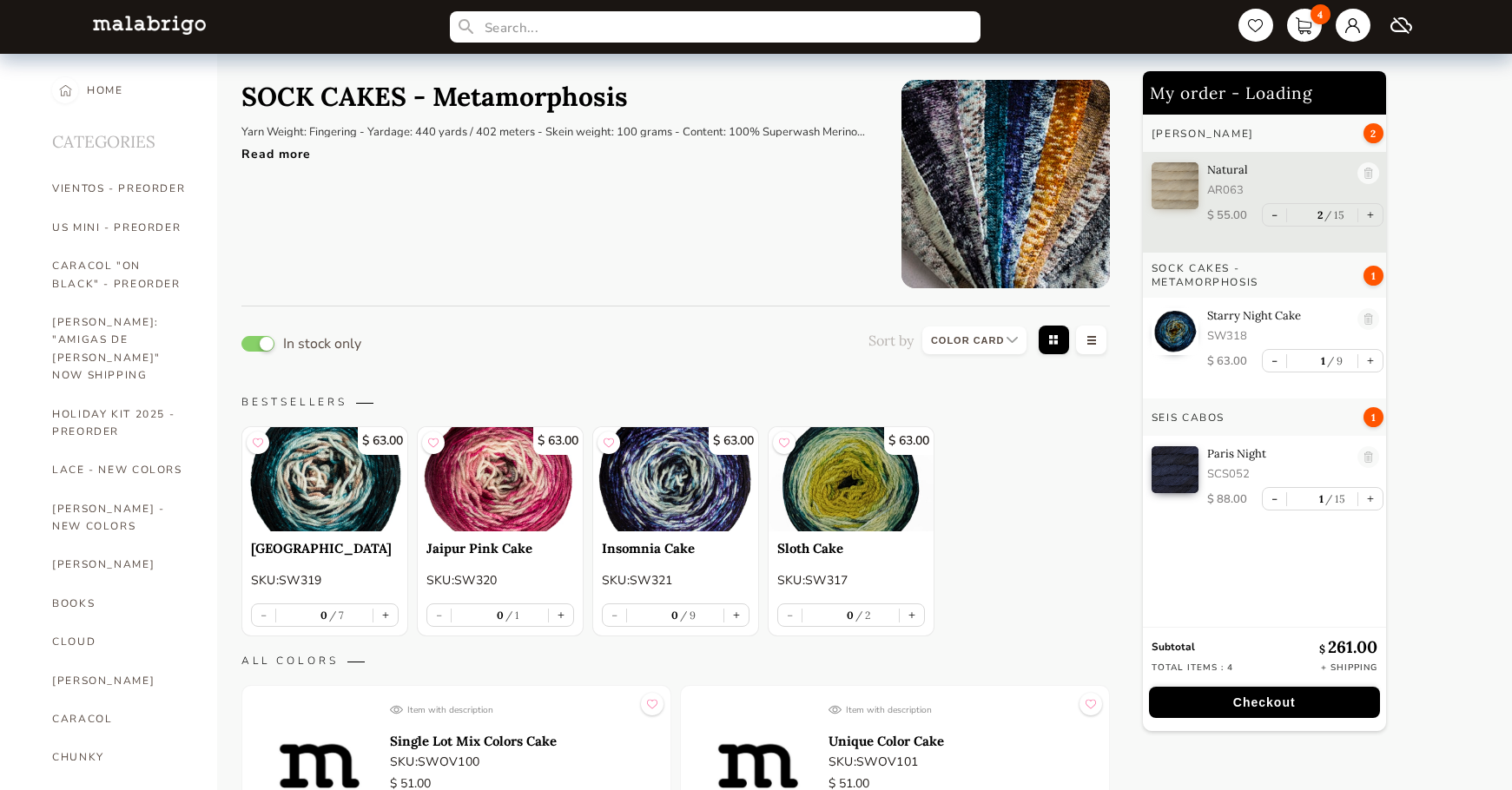
select select "INDEX"
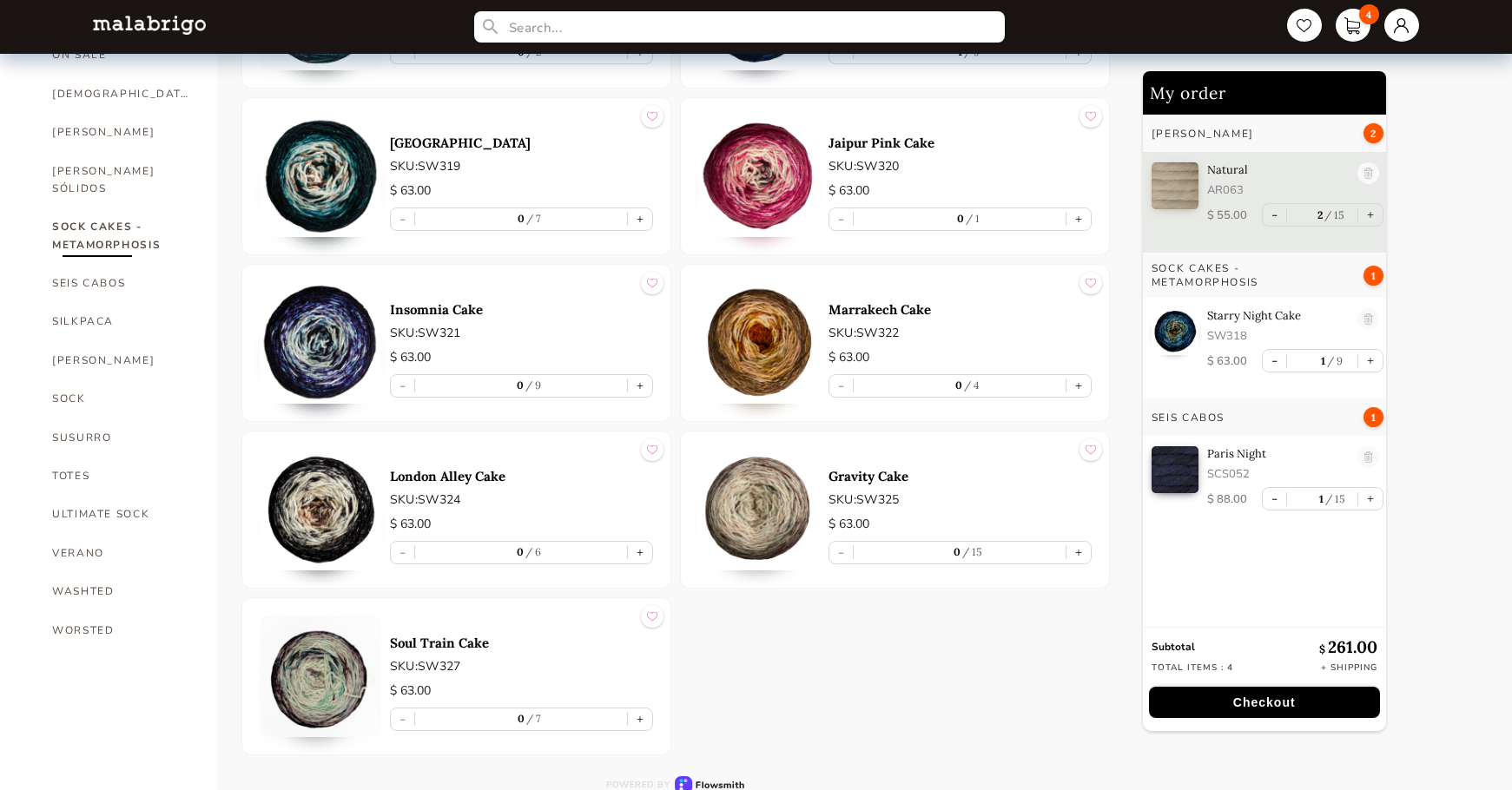
scroll to position [1095, 0]
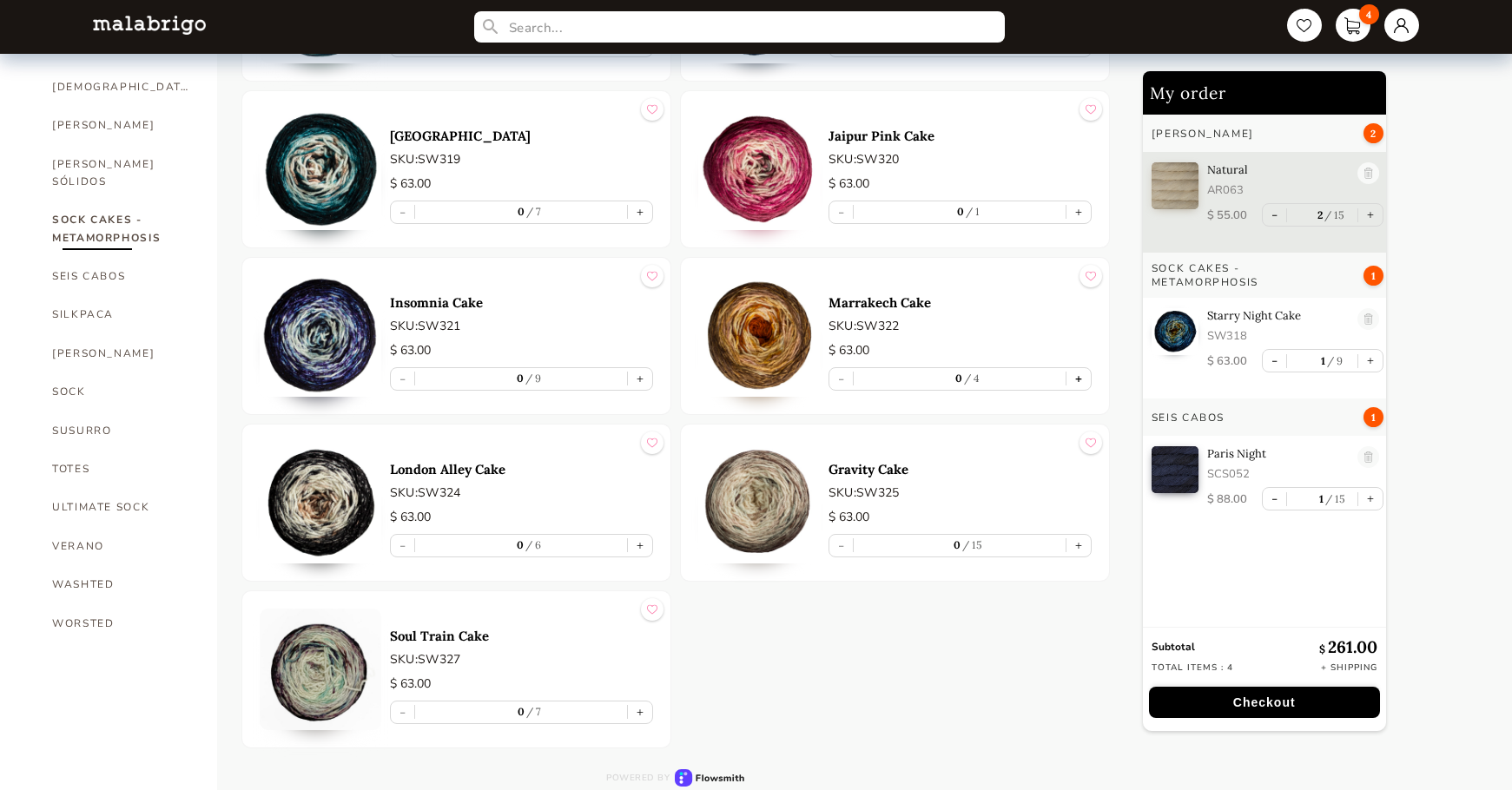
click at [1085, 381] on button "+" at bounding box center [1079, 378] width 24 height 22
type input "1"
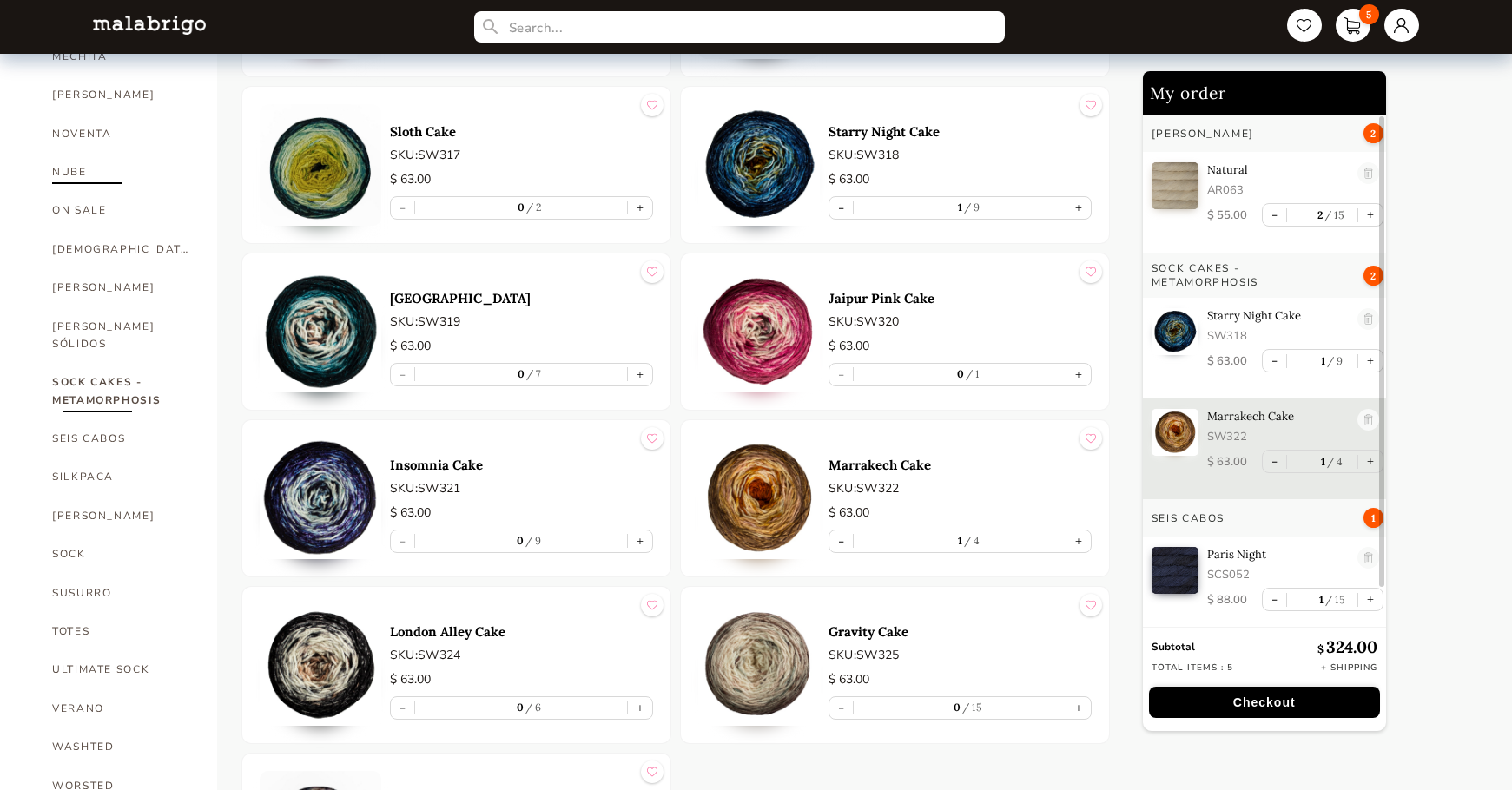
scroll to position [955, 0]
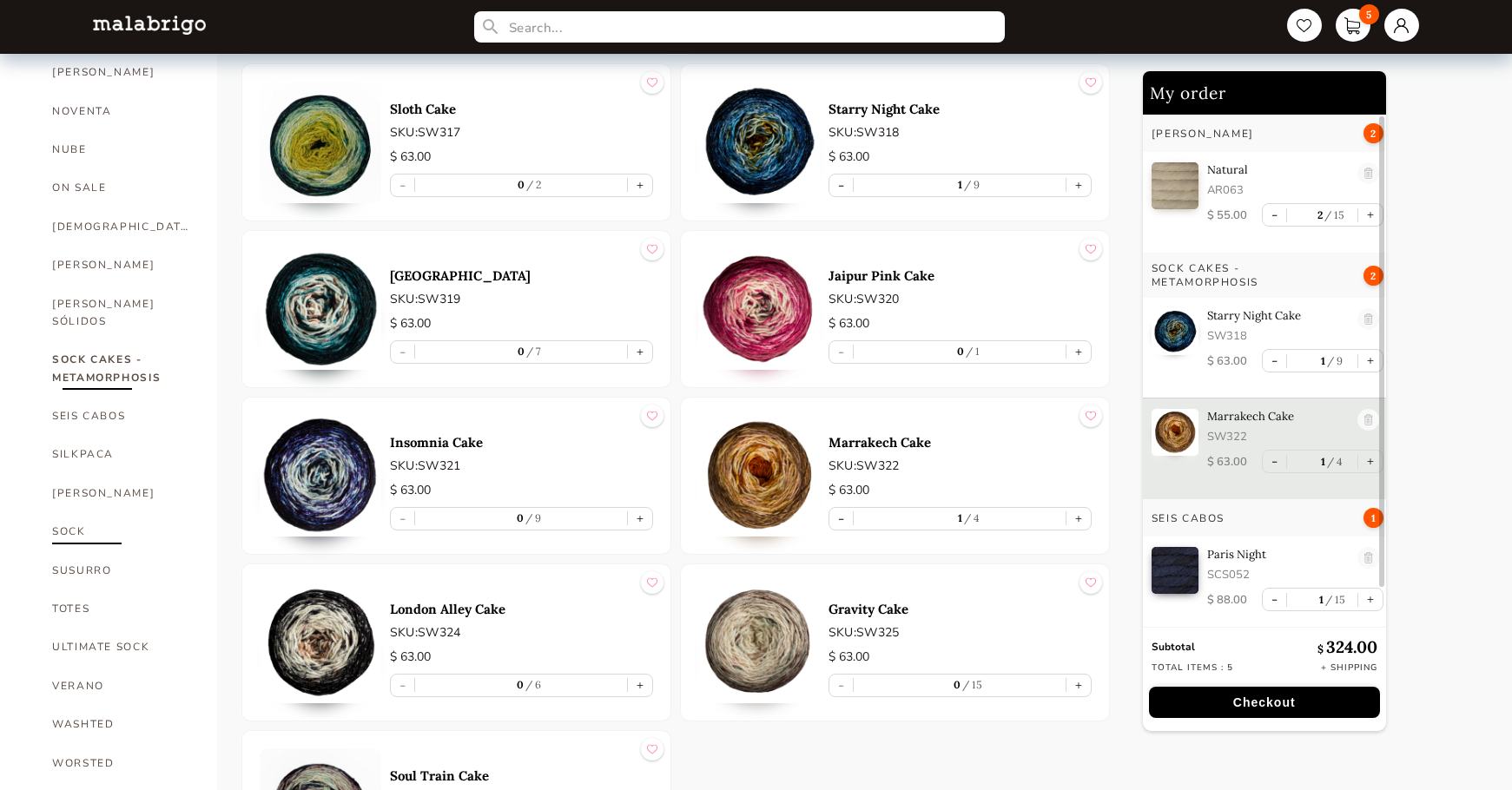
click at [74, 512] on link "SOCK" at bounding box center [121, 531] width 139 height 38
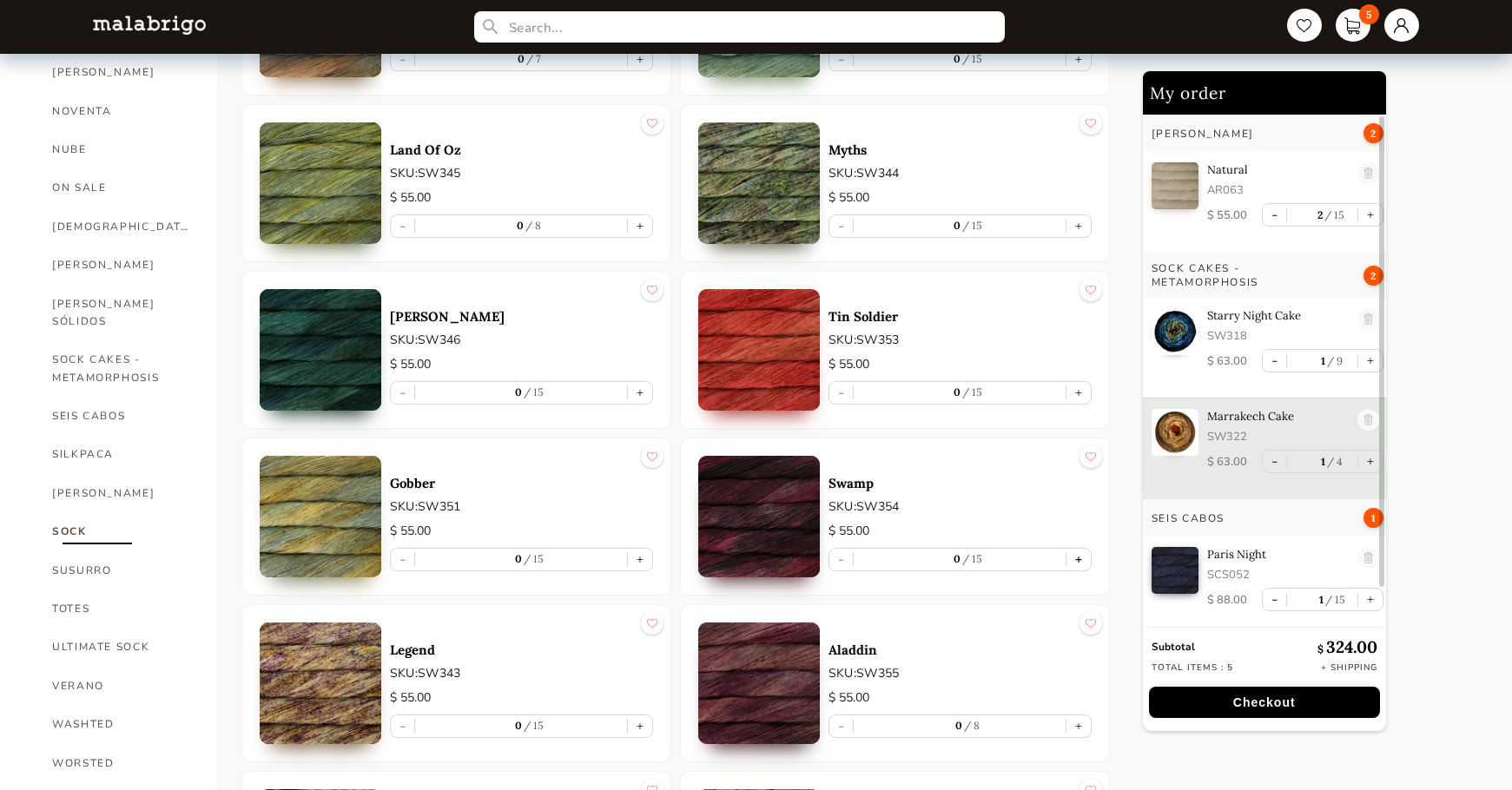
click at [1074, 560] on button "+" at bounding box center [1079, 559] width 24 height 22
type input "1"
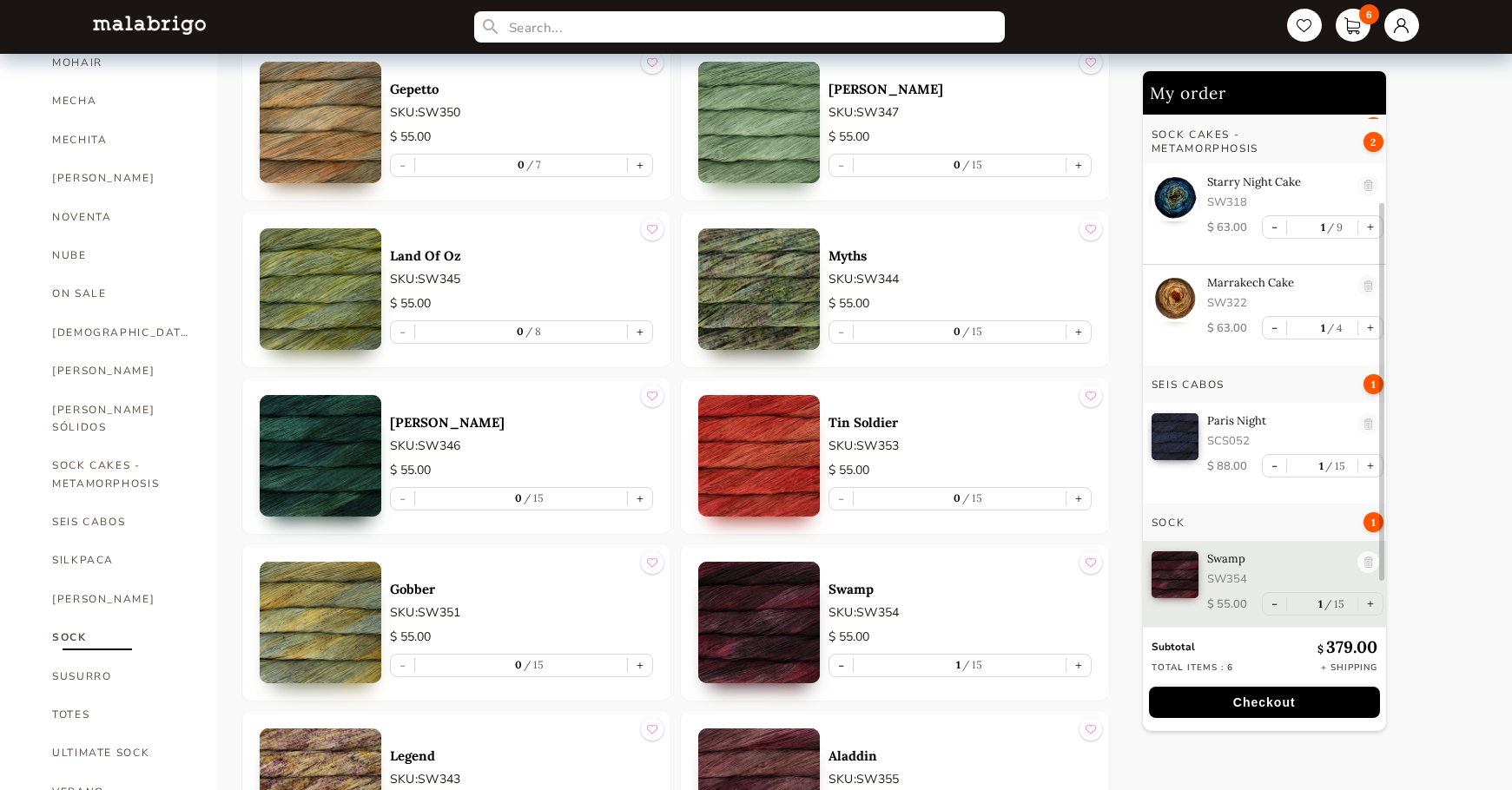
scroll to position [955, 0]
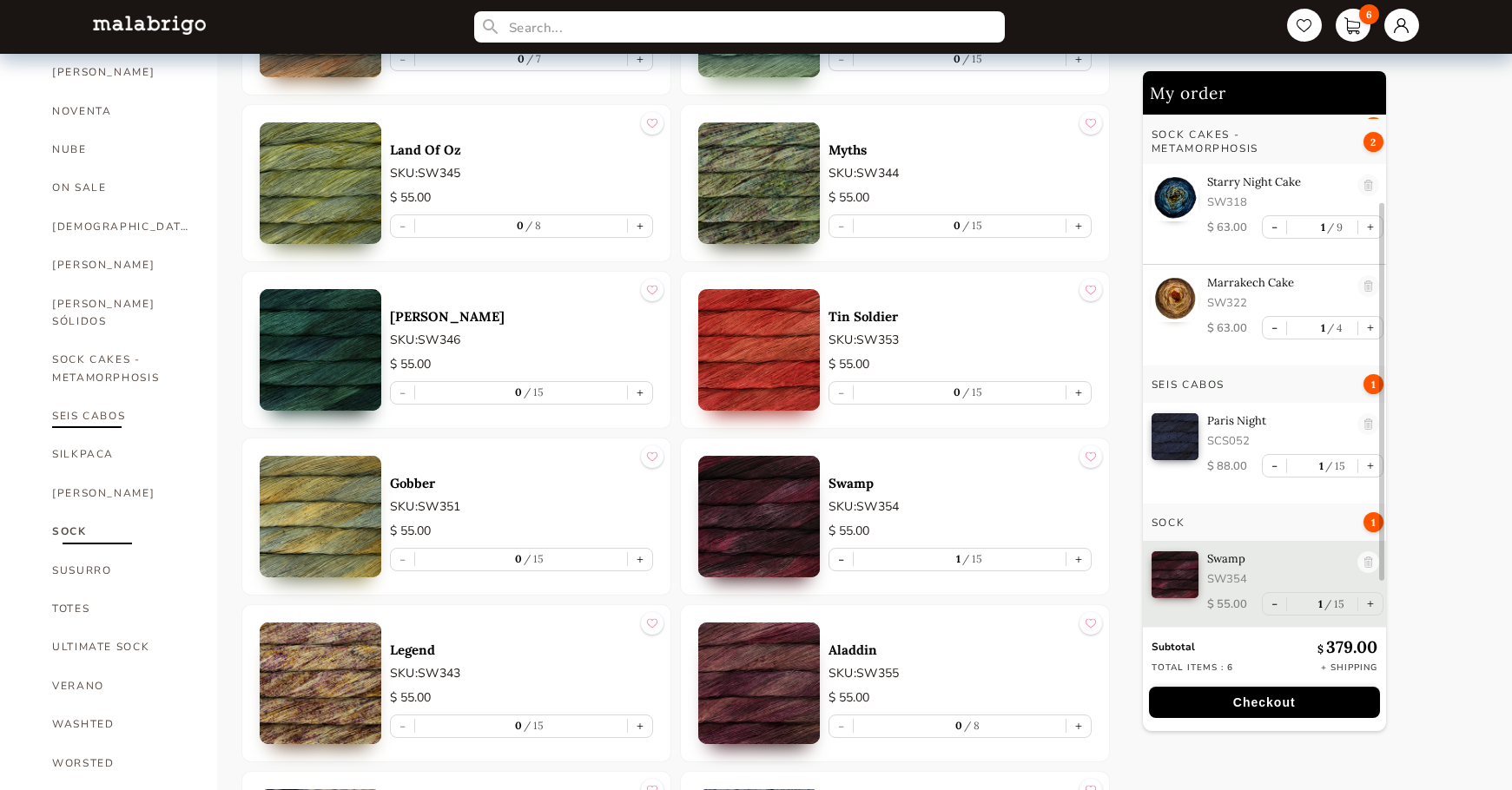
click at [93, 397] on link "SEIS CABOS" at bounding box center [121, 416] width 139 height 38
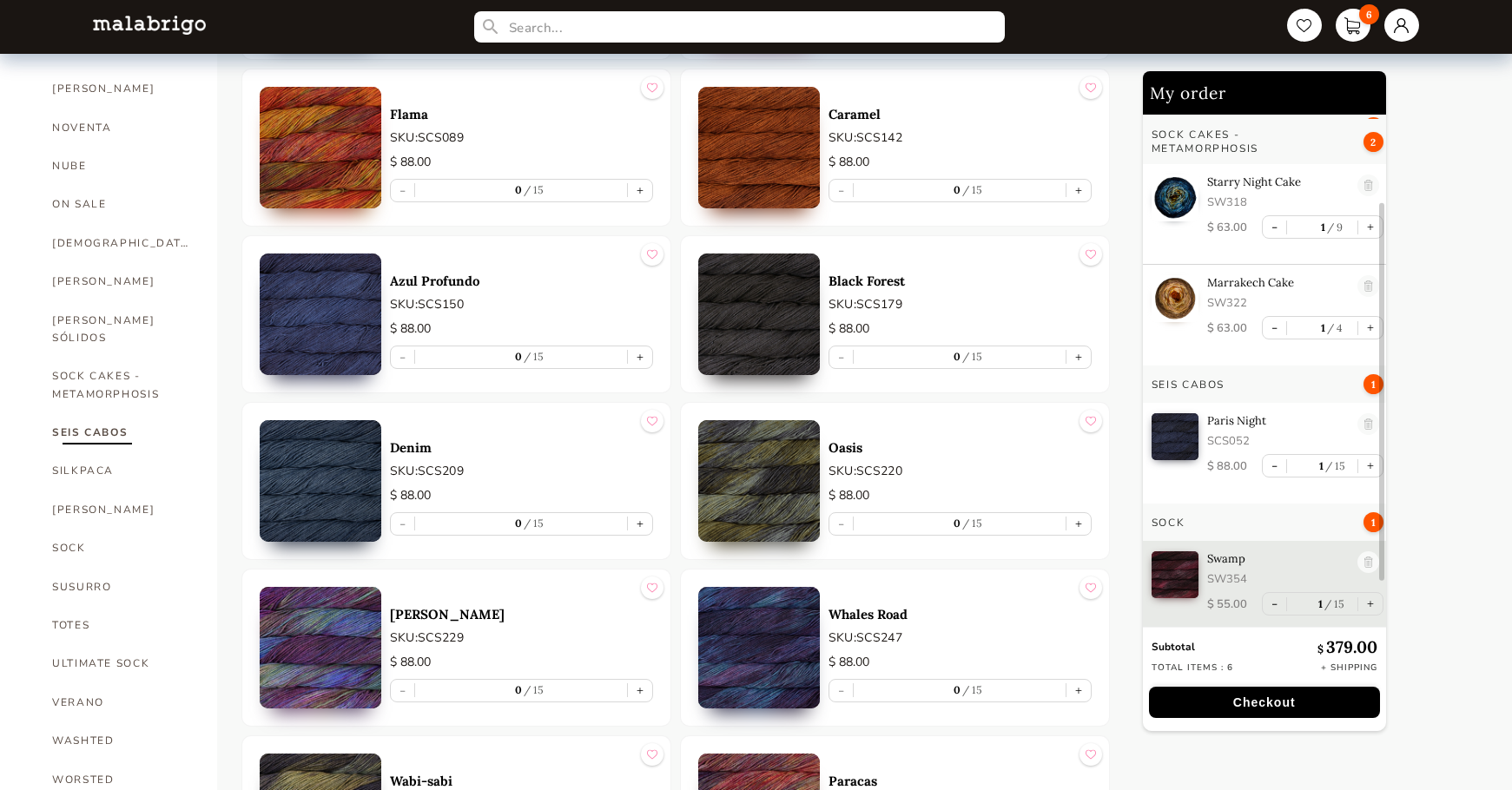
scroll to position [1050, 0]
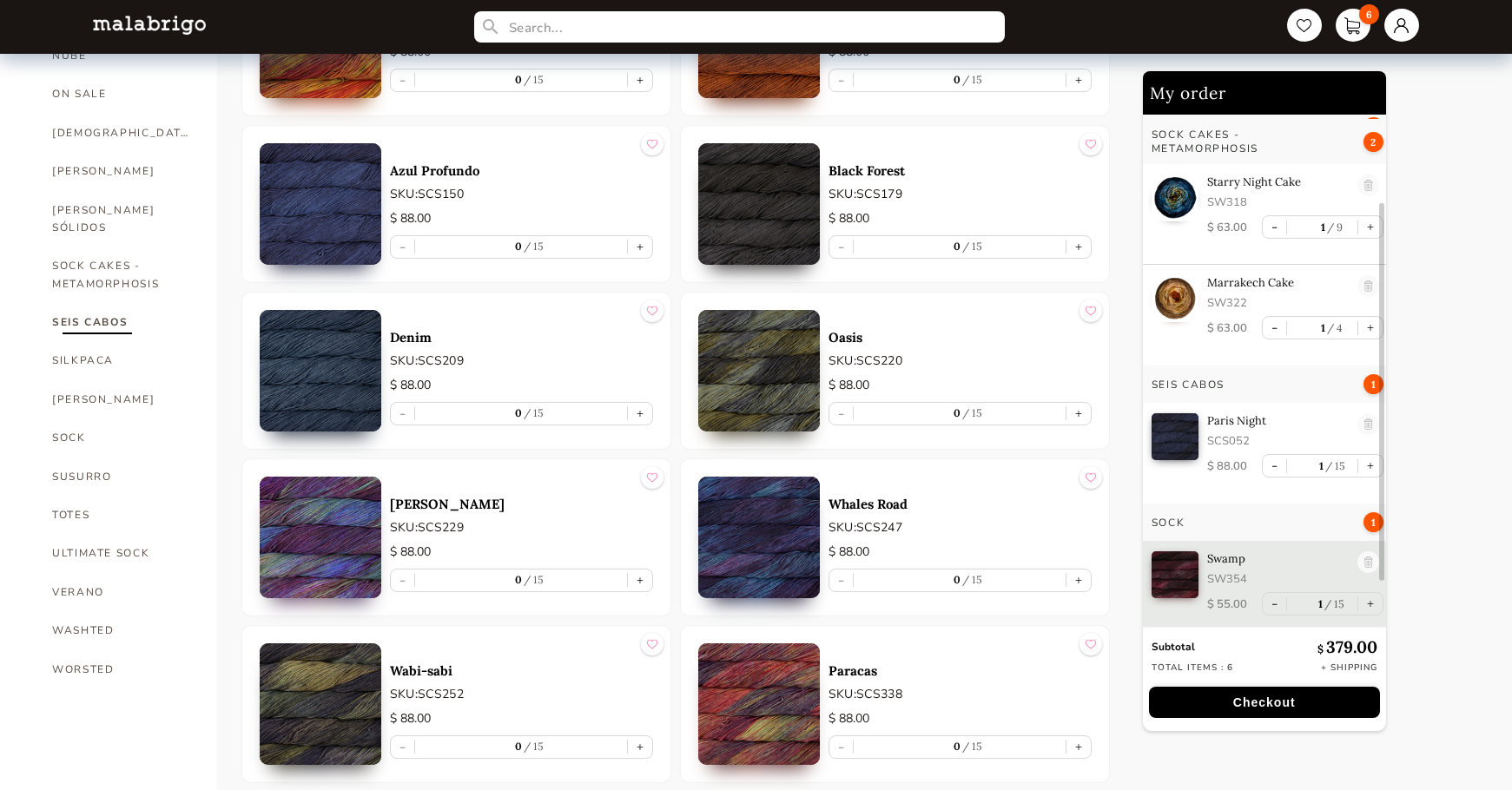
click at [73, 303] on link "SEIS CABOS" at bounding box center [121, 322] width 139 height 38
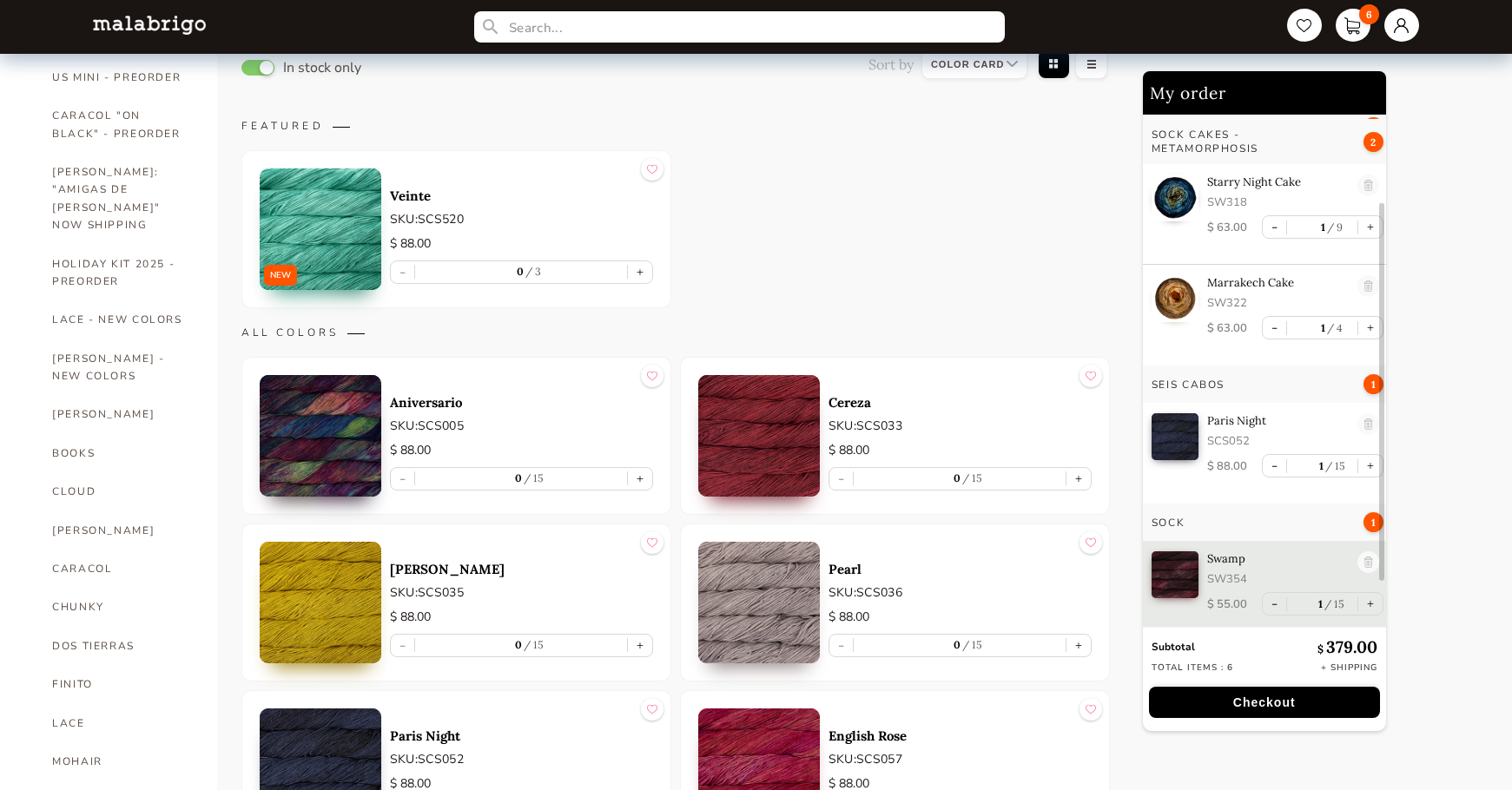
scroll to position [434, 0]
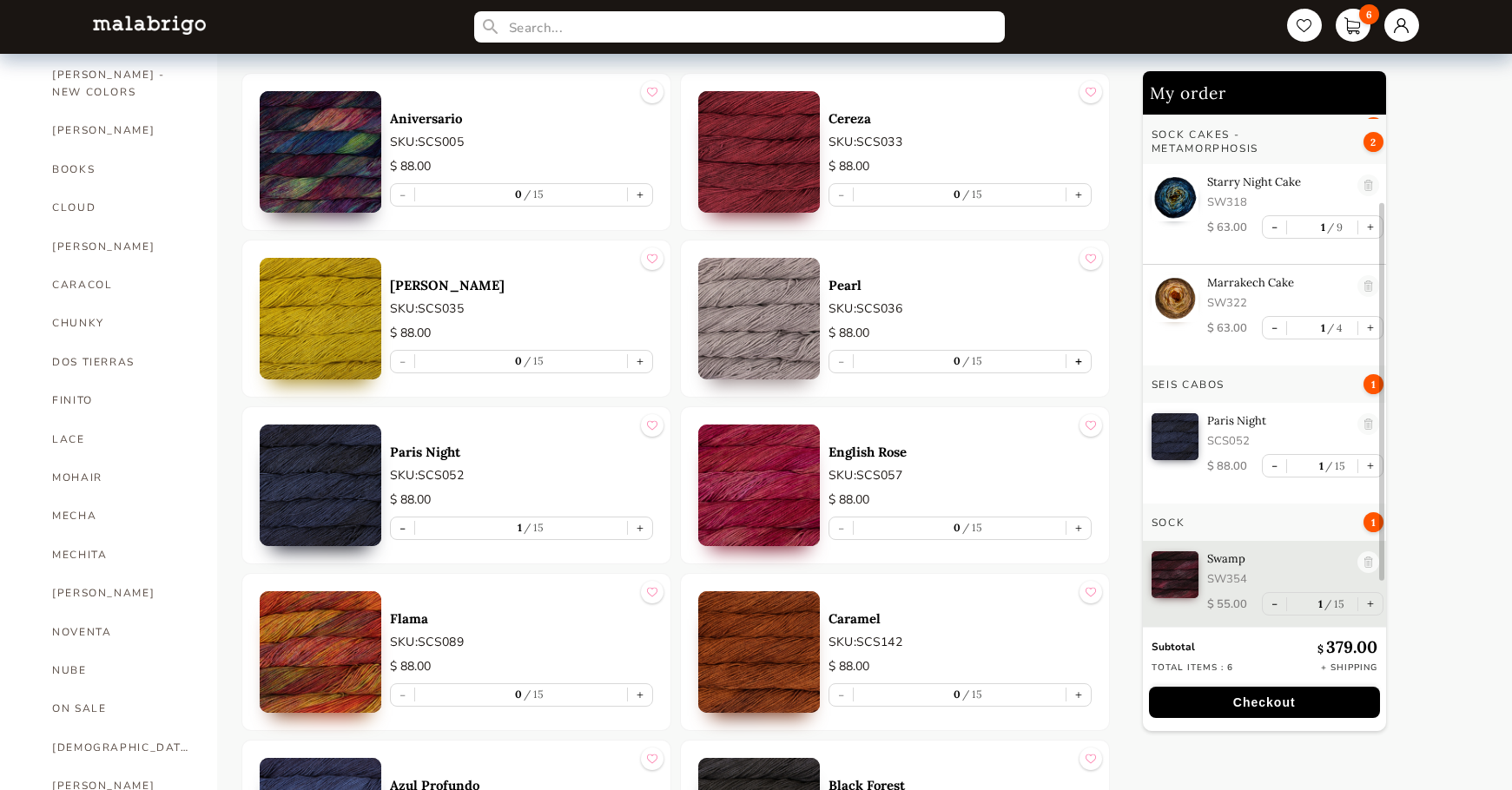
click at [1080, 361] on button "+" at bounding box center [1079, 362] width 24 height 22
type input "1"
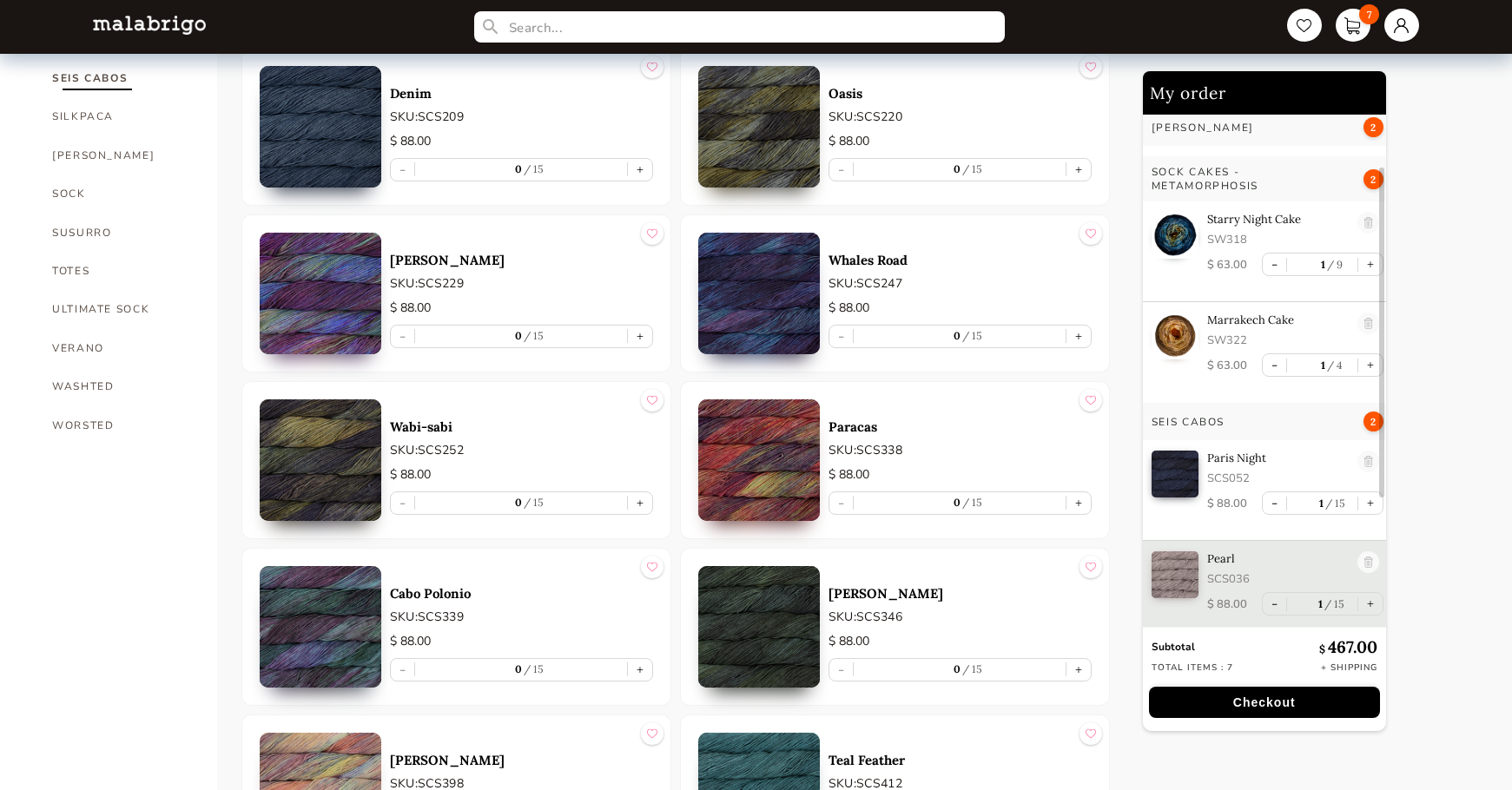
scroll to position [1223, 0]
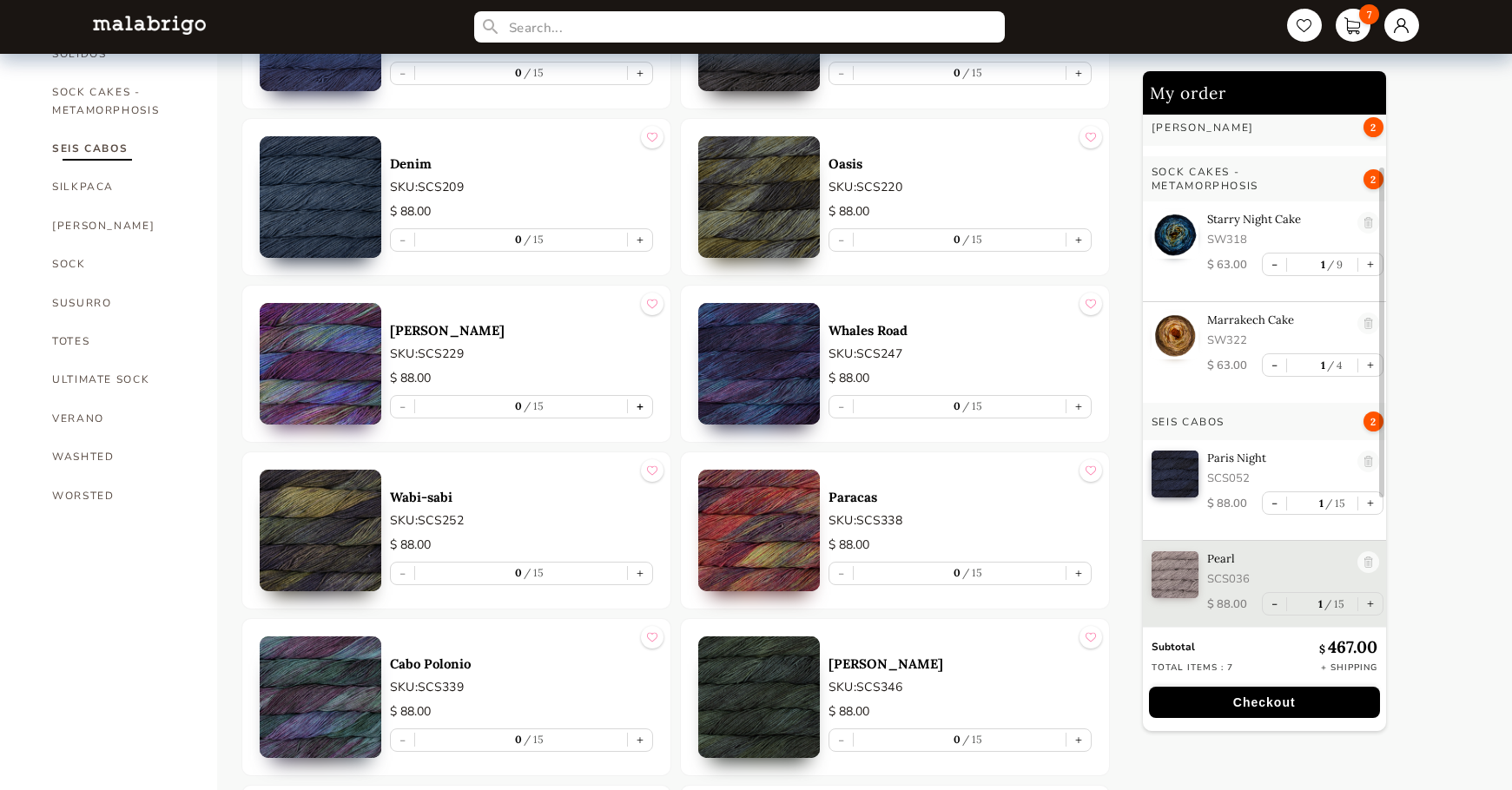
click at [638, 405] on button "+" at bounding box center [641, 406] width 24 height 22
type input "1"
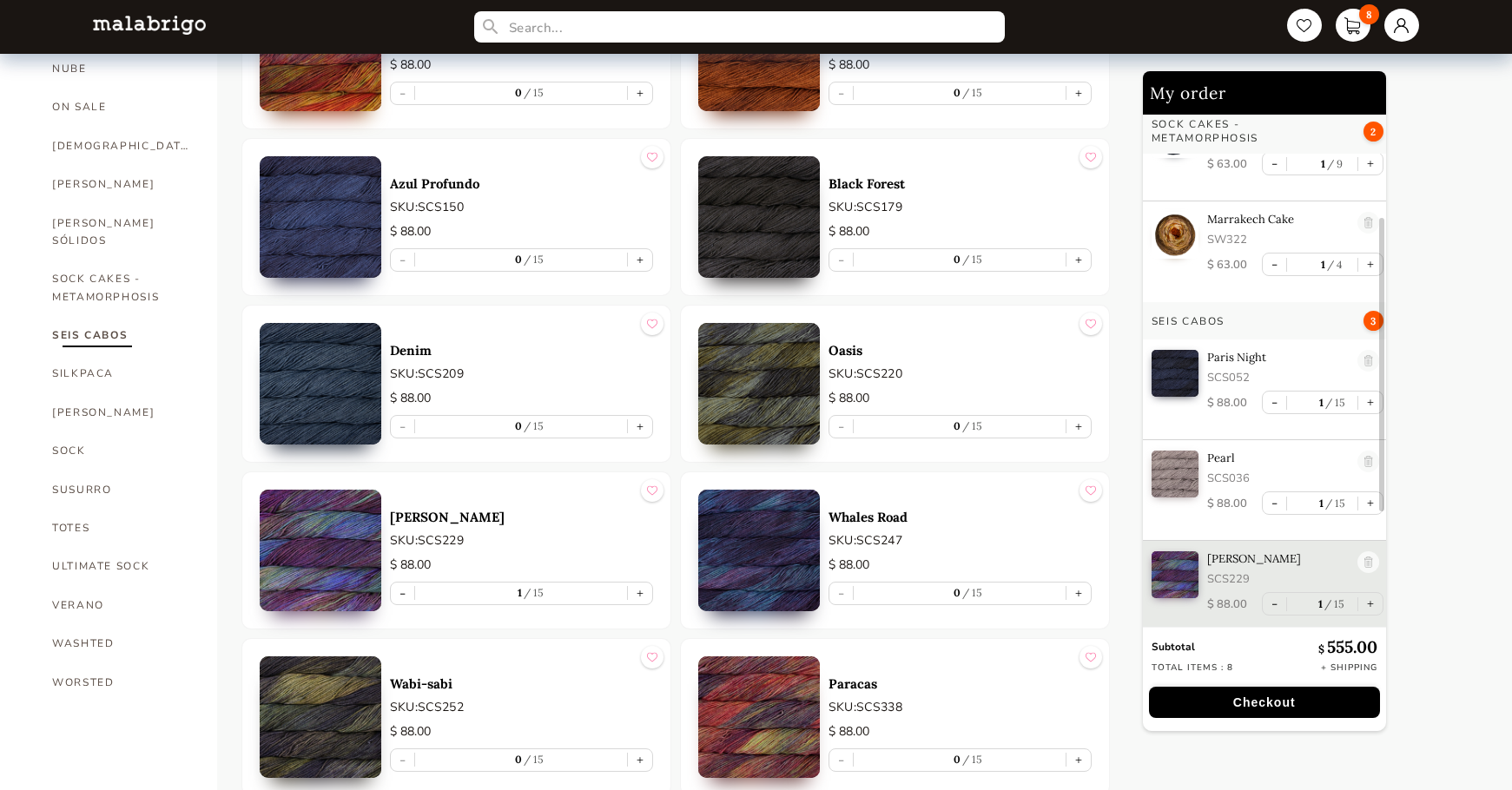
scroll to position [962, 0]
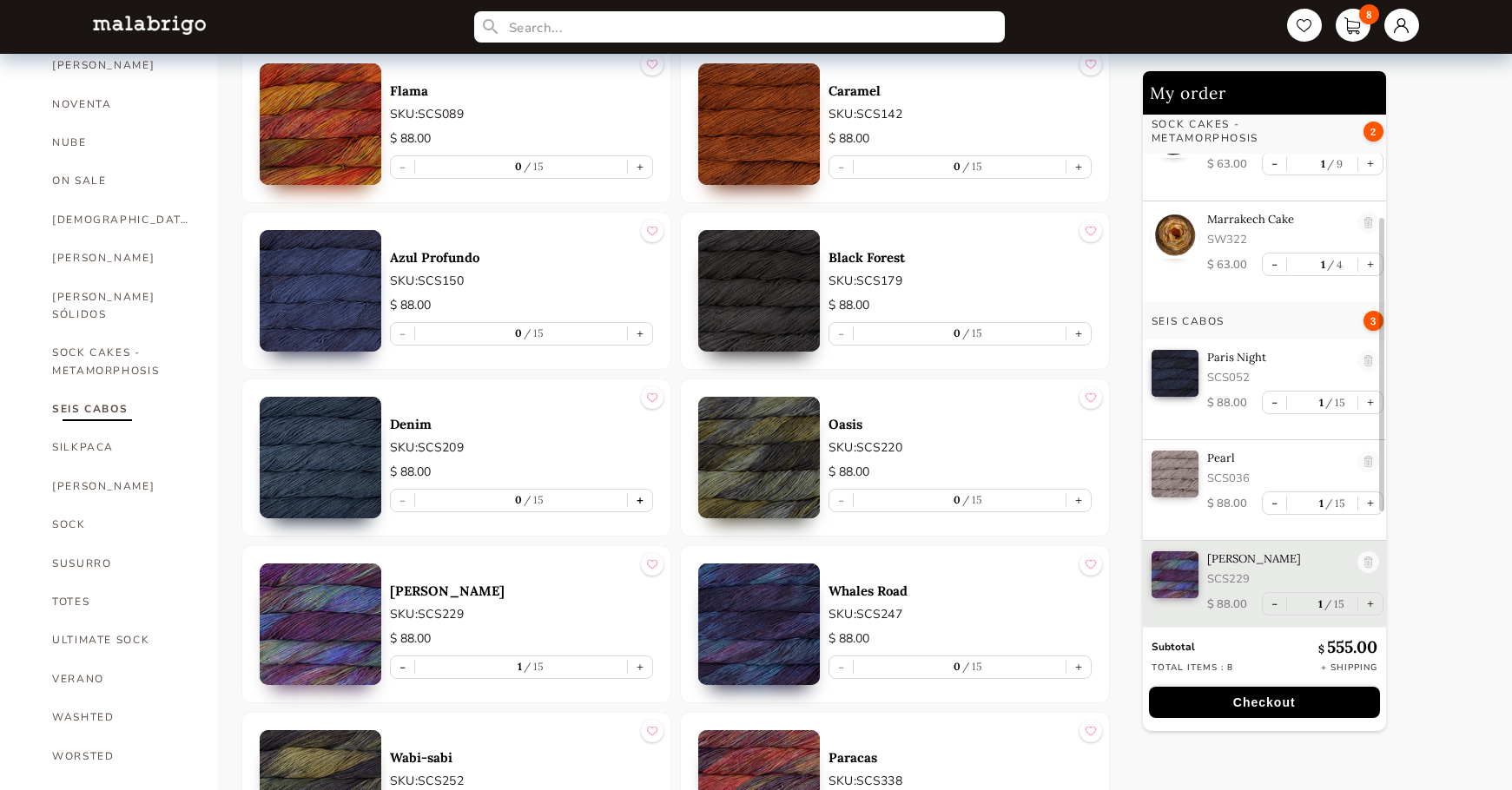
click at [638, 505] on button "+" at bounding box center [641, 501] width 24 height 22
type input "1"
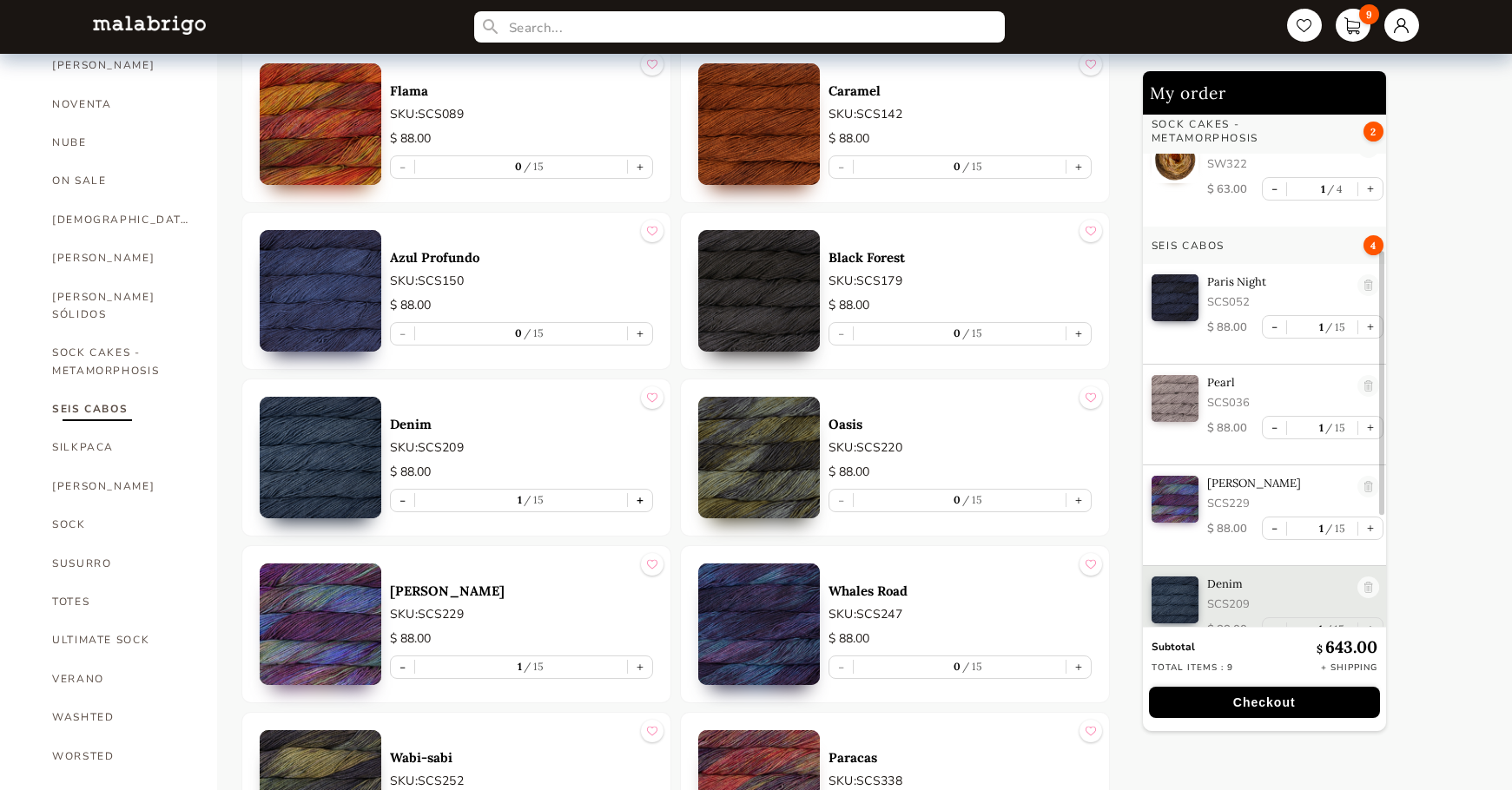
scroll to position [292, 0]
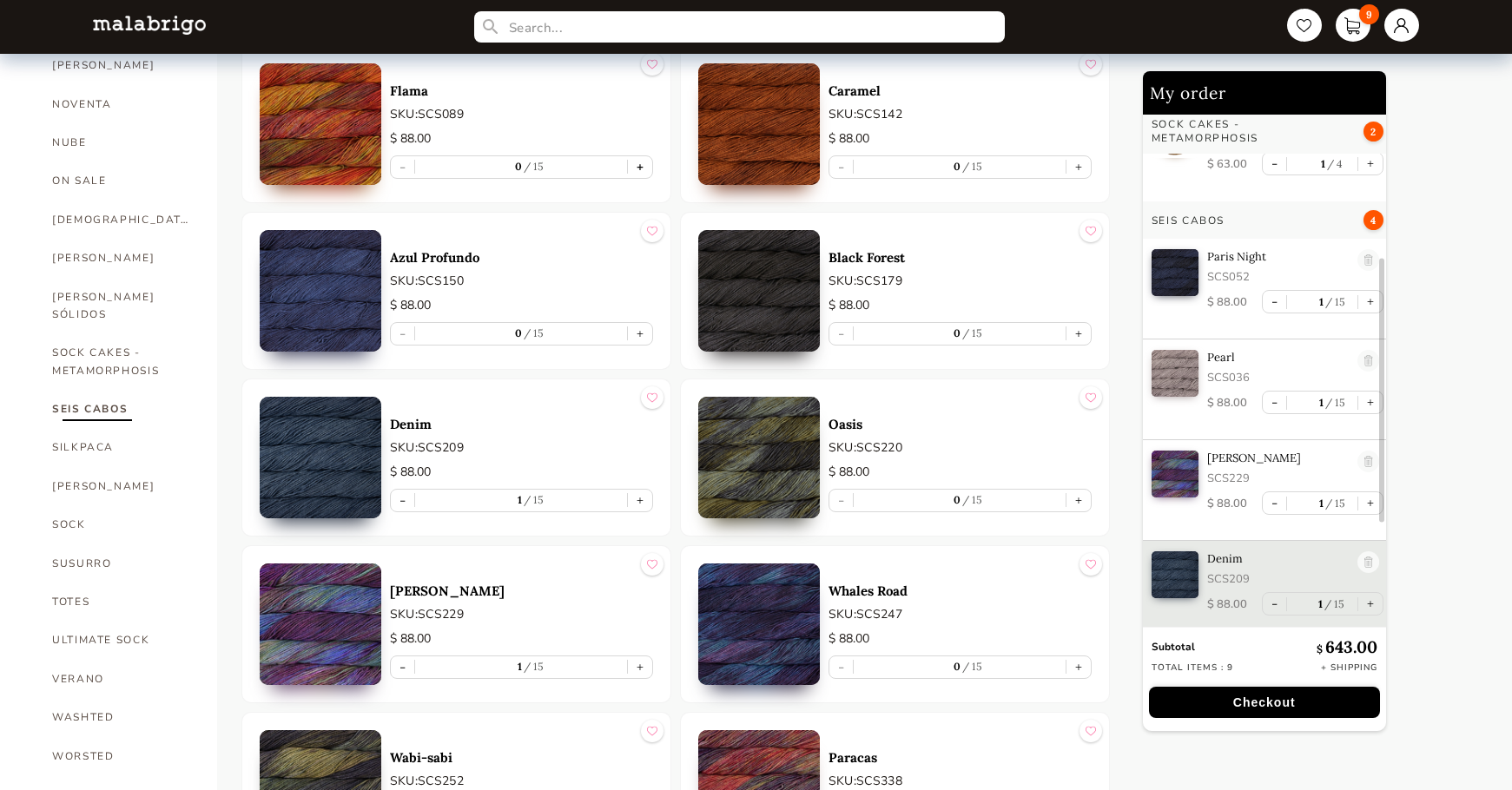
click at [640, 168] on button "+" at bounding box center [641, 167] width 24 height 22
type input "1"
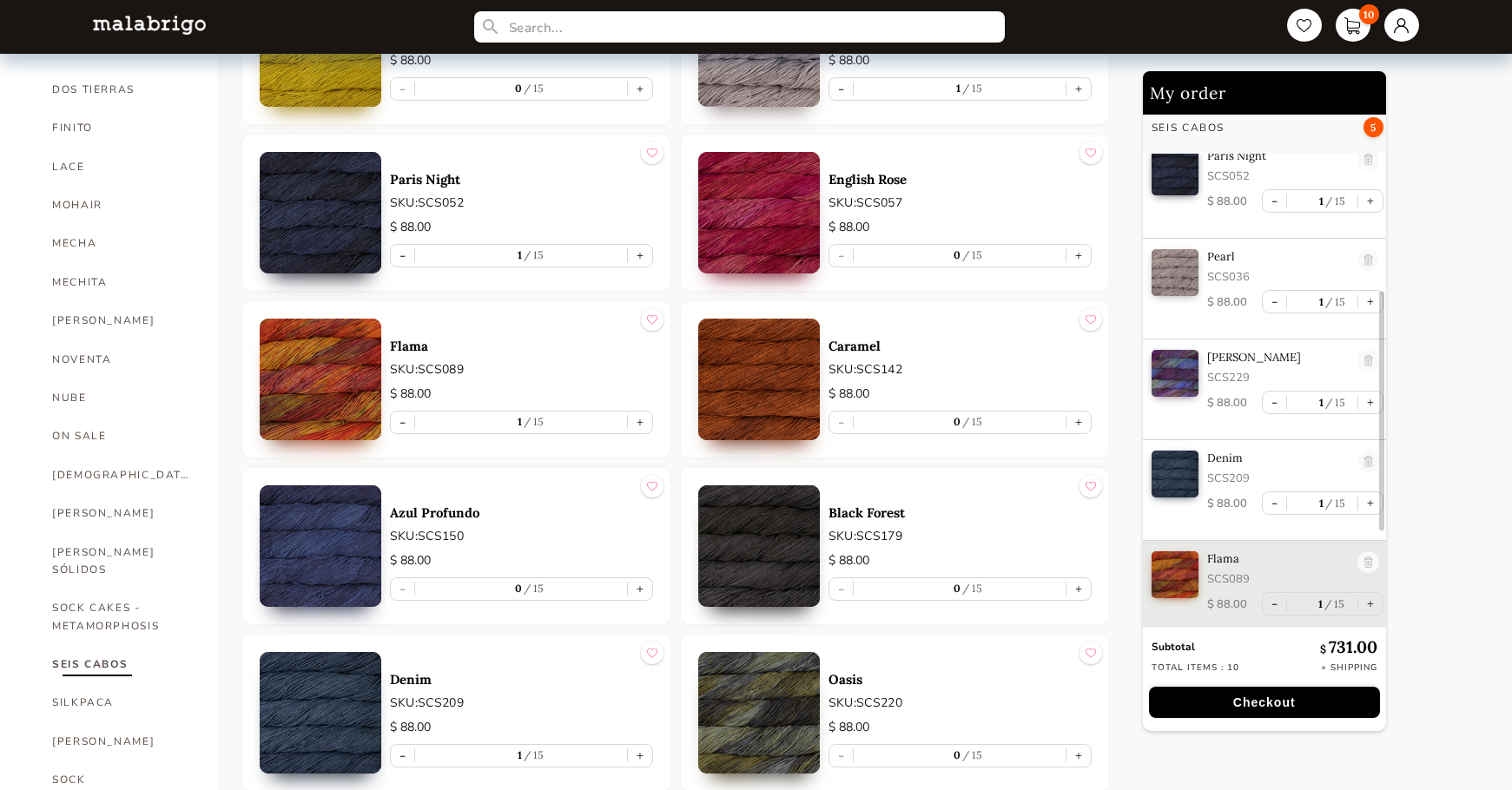
scroll to position [441, 0]
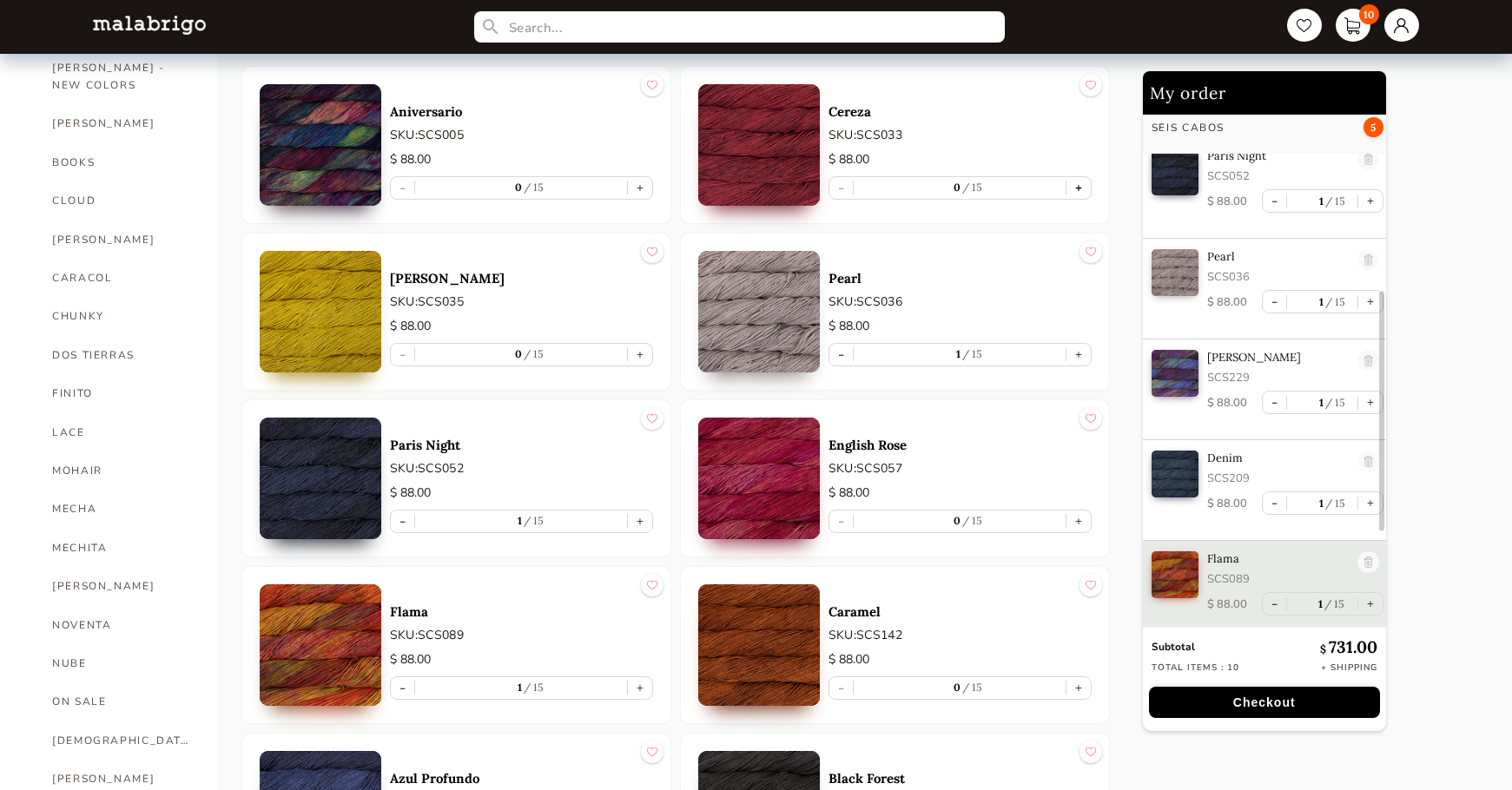
click at [1078, 191] on button "+" at bounding box center [1079, 188] width 24 height 22
type input "1"
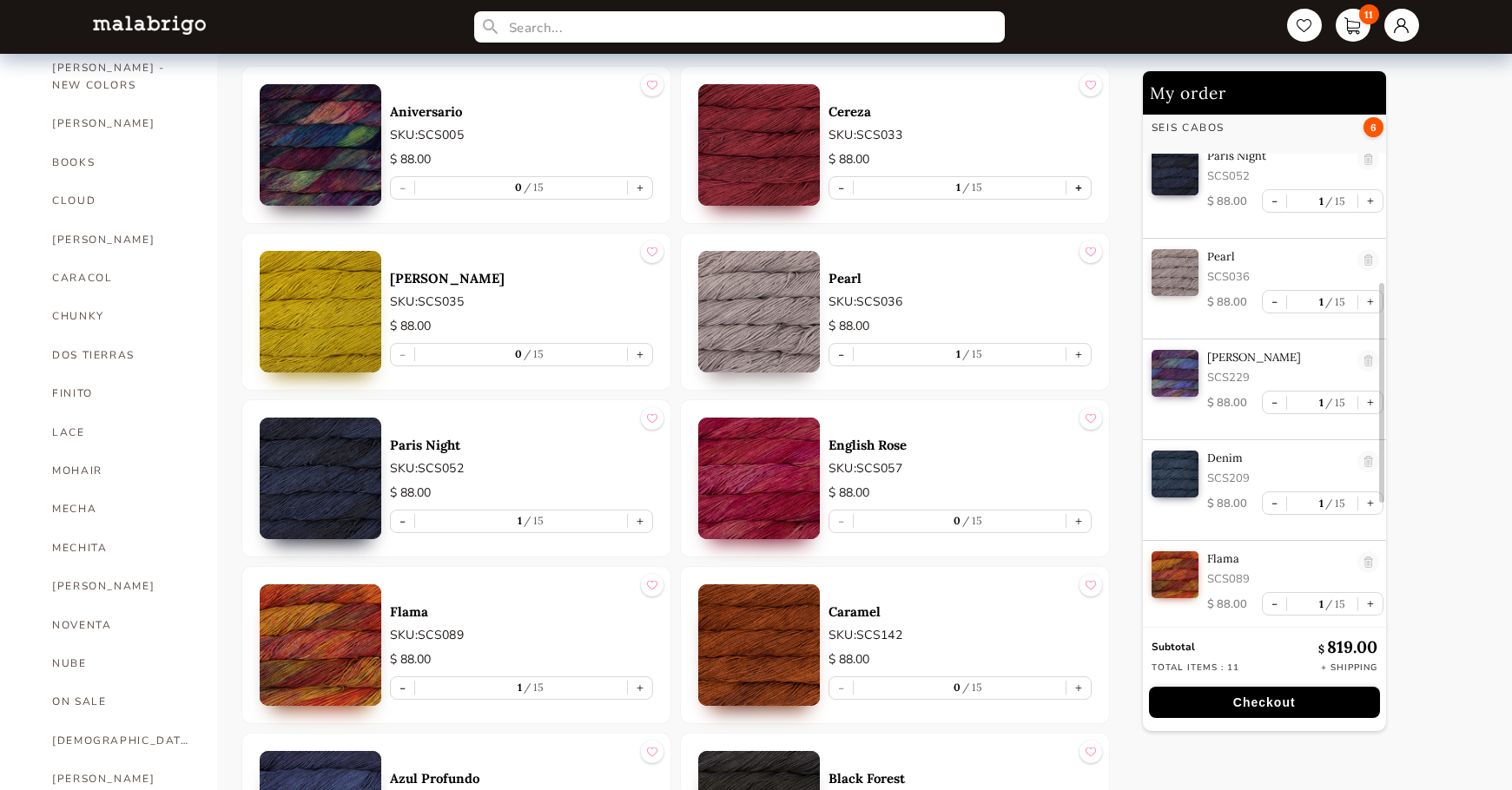
scroll to position [494, 0]
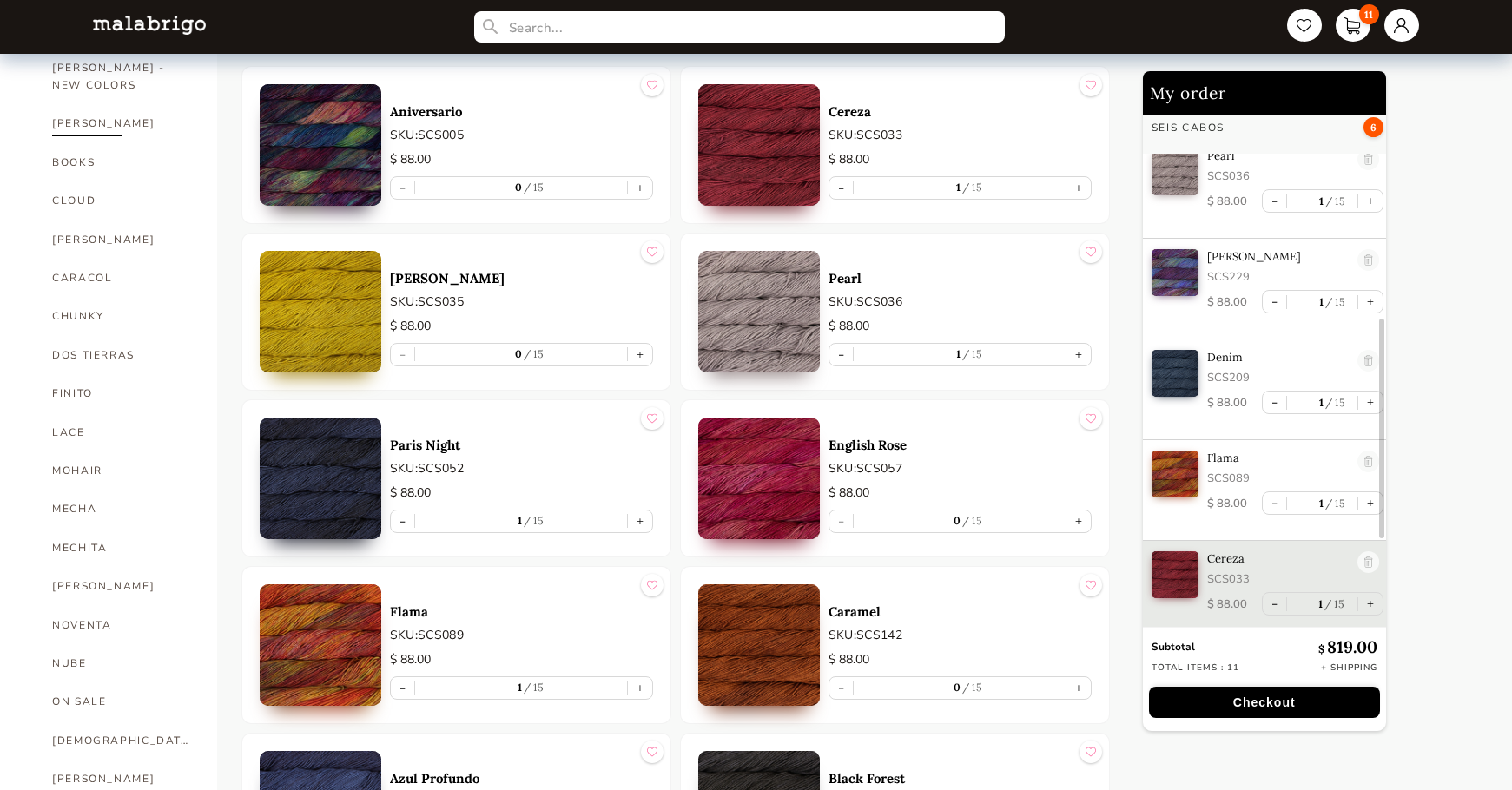
click at [64, 104] on link "[PERSON_NAME]" at bounding box center [121, 123] width 139 height 38
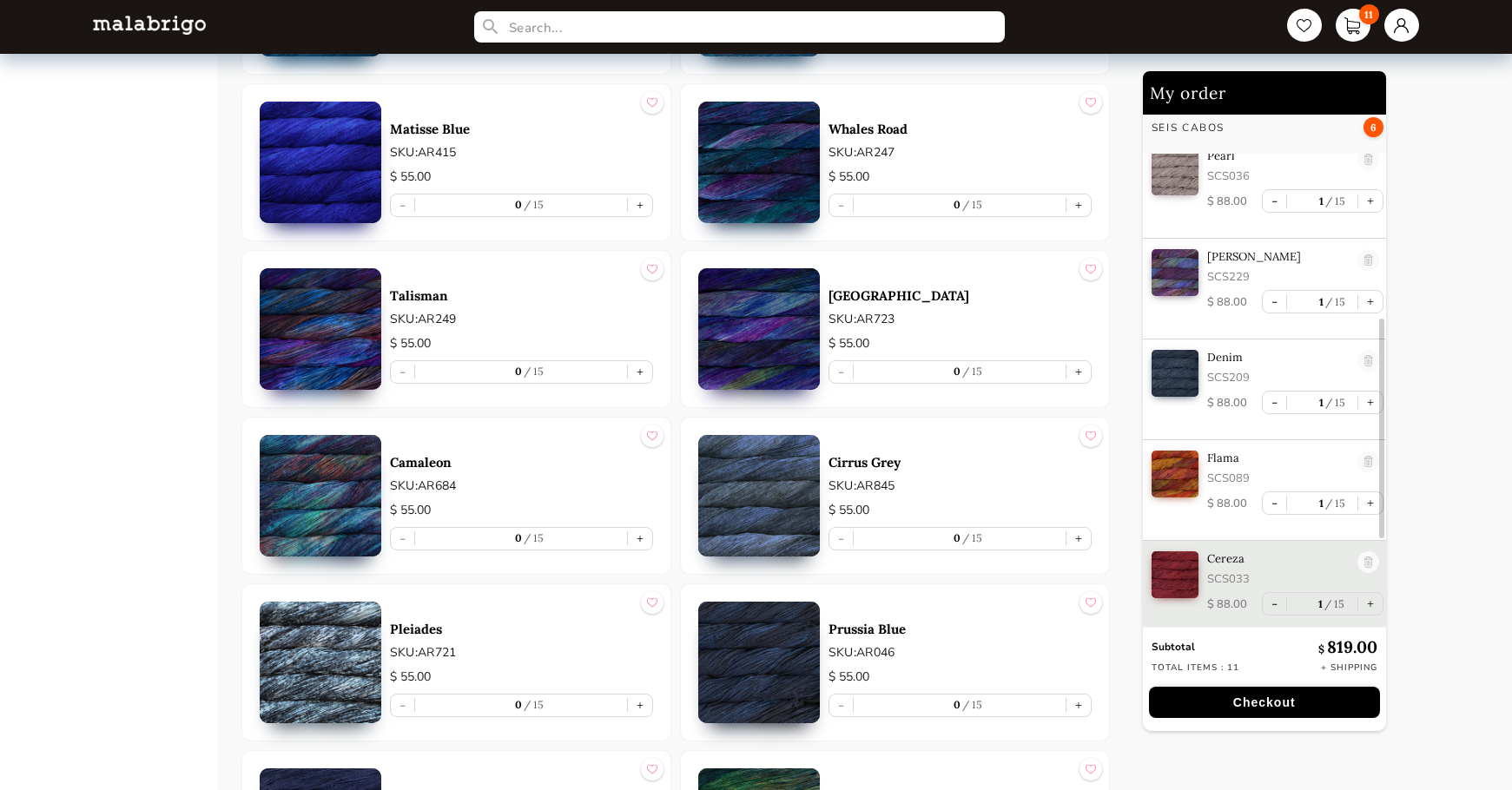
scroll to position [6087, 0]
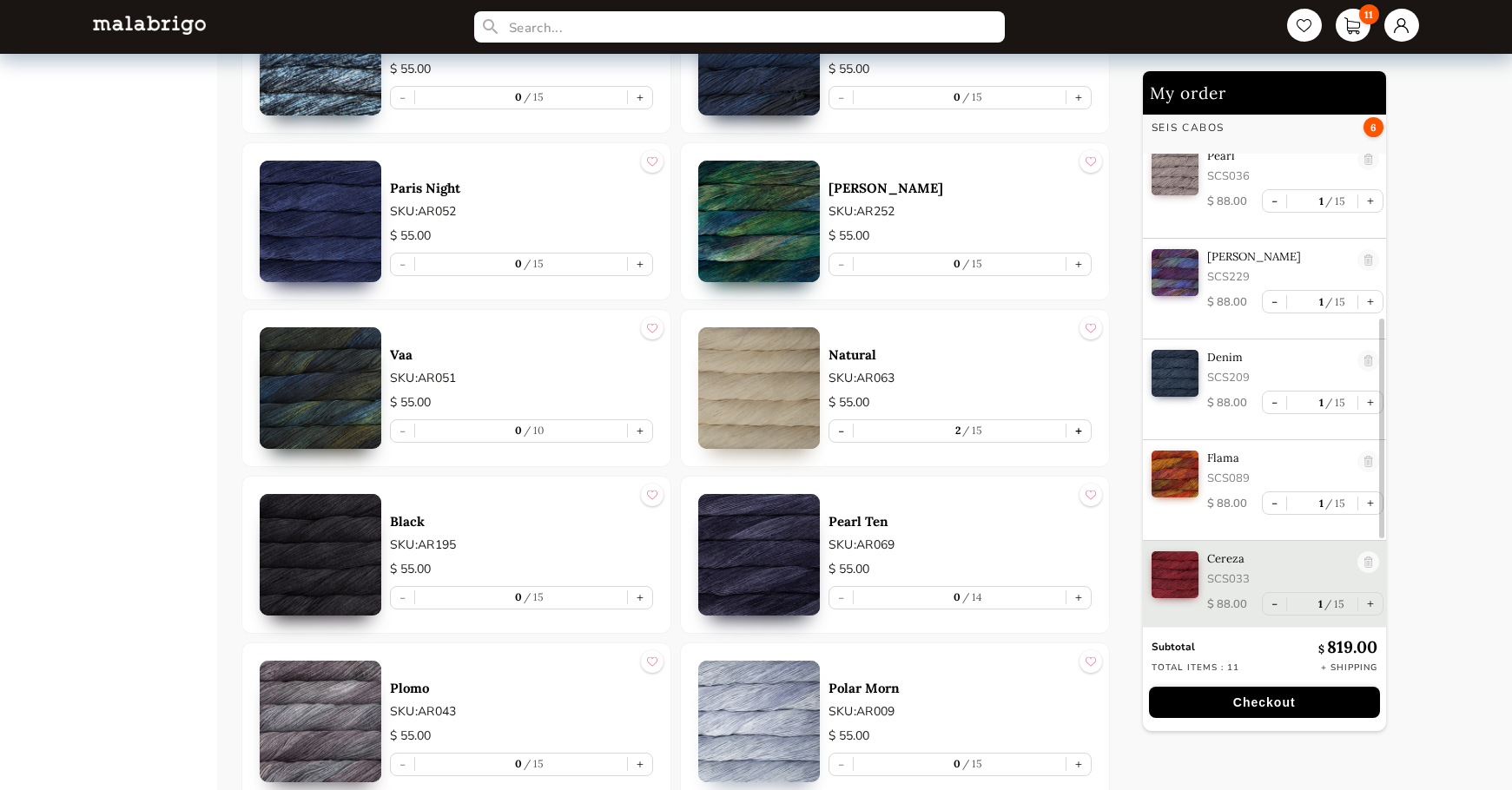
click at [1076, 430] on button "+" at bounding box center [1079, 431] width 24 height 22
type input "3"
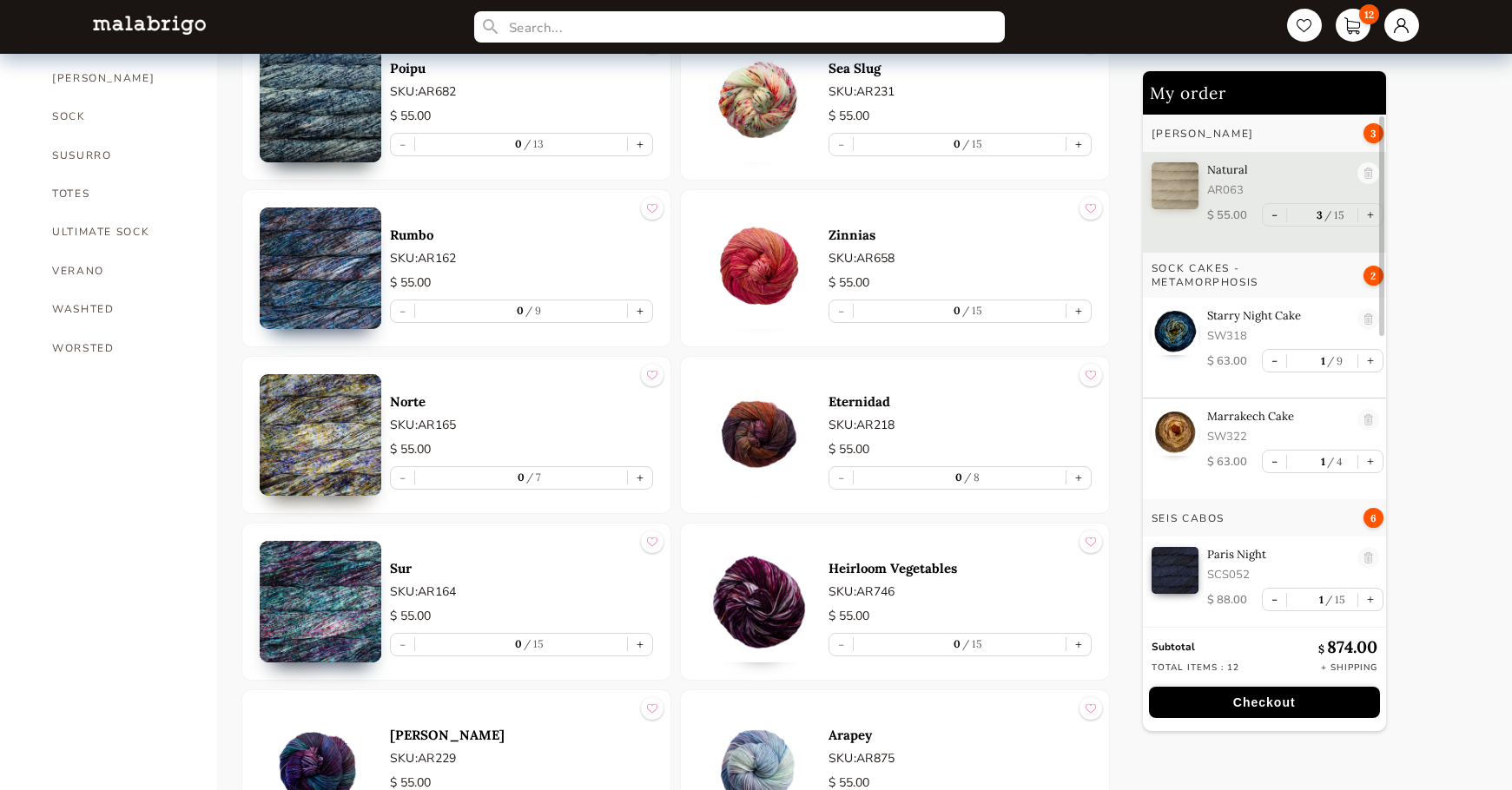
scroll to position [1389, 0]
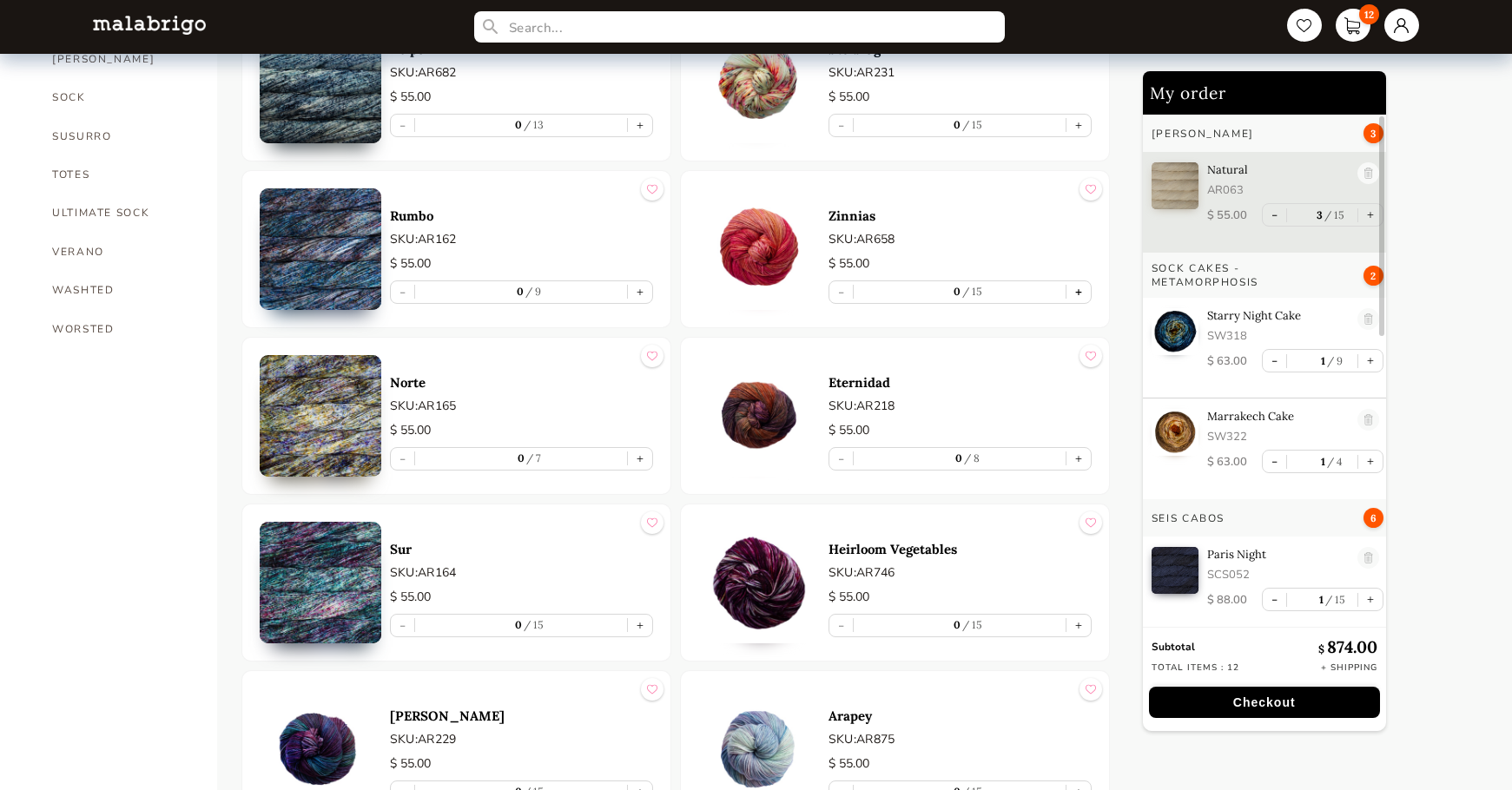
click at [1071, 288] on button "+" at bounding box center [1079, 292] width 24 height 22
type input "1"
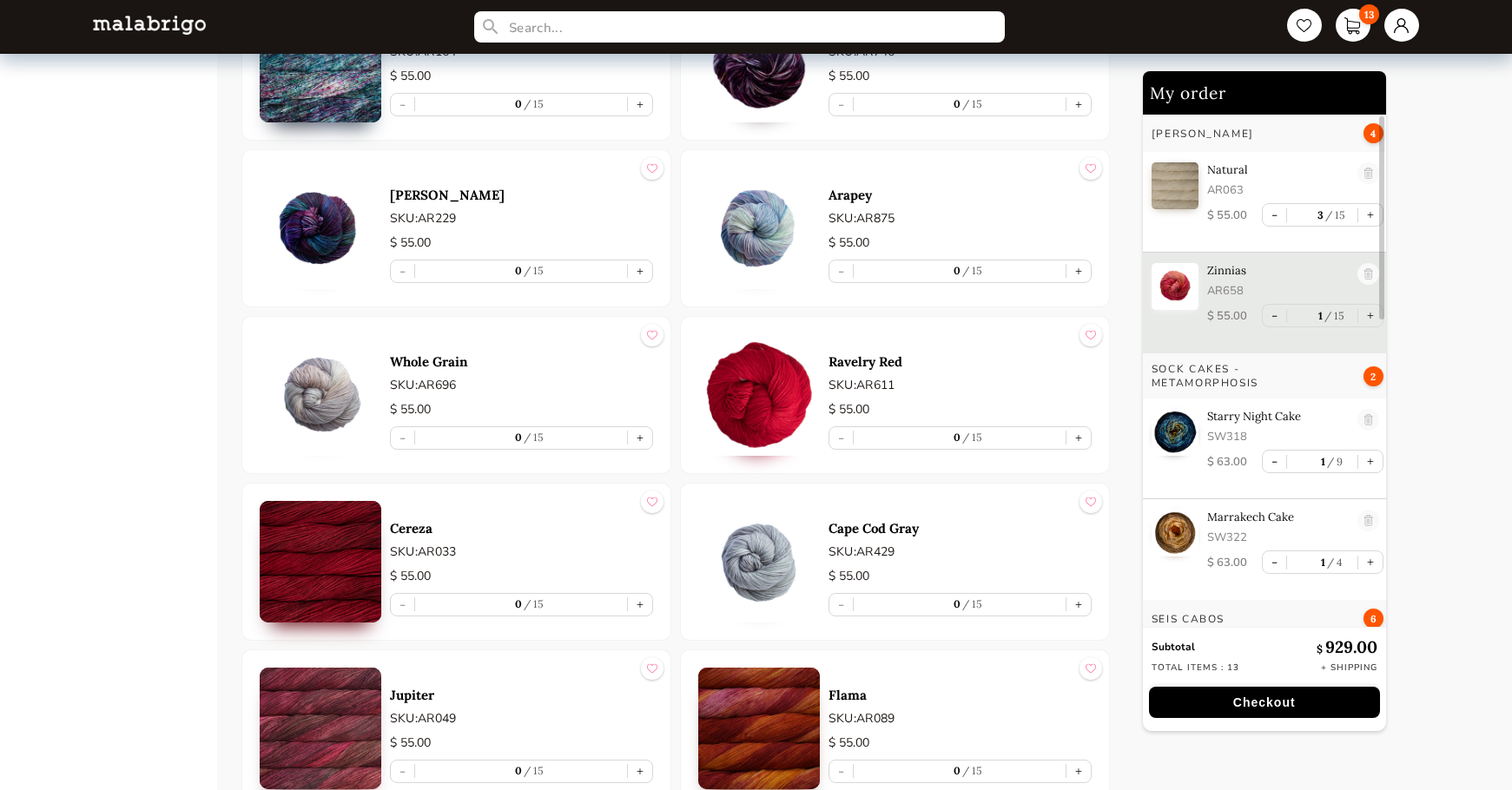
scroll to position [1998, 0]
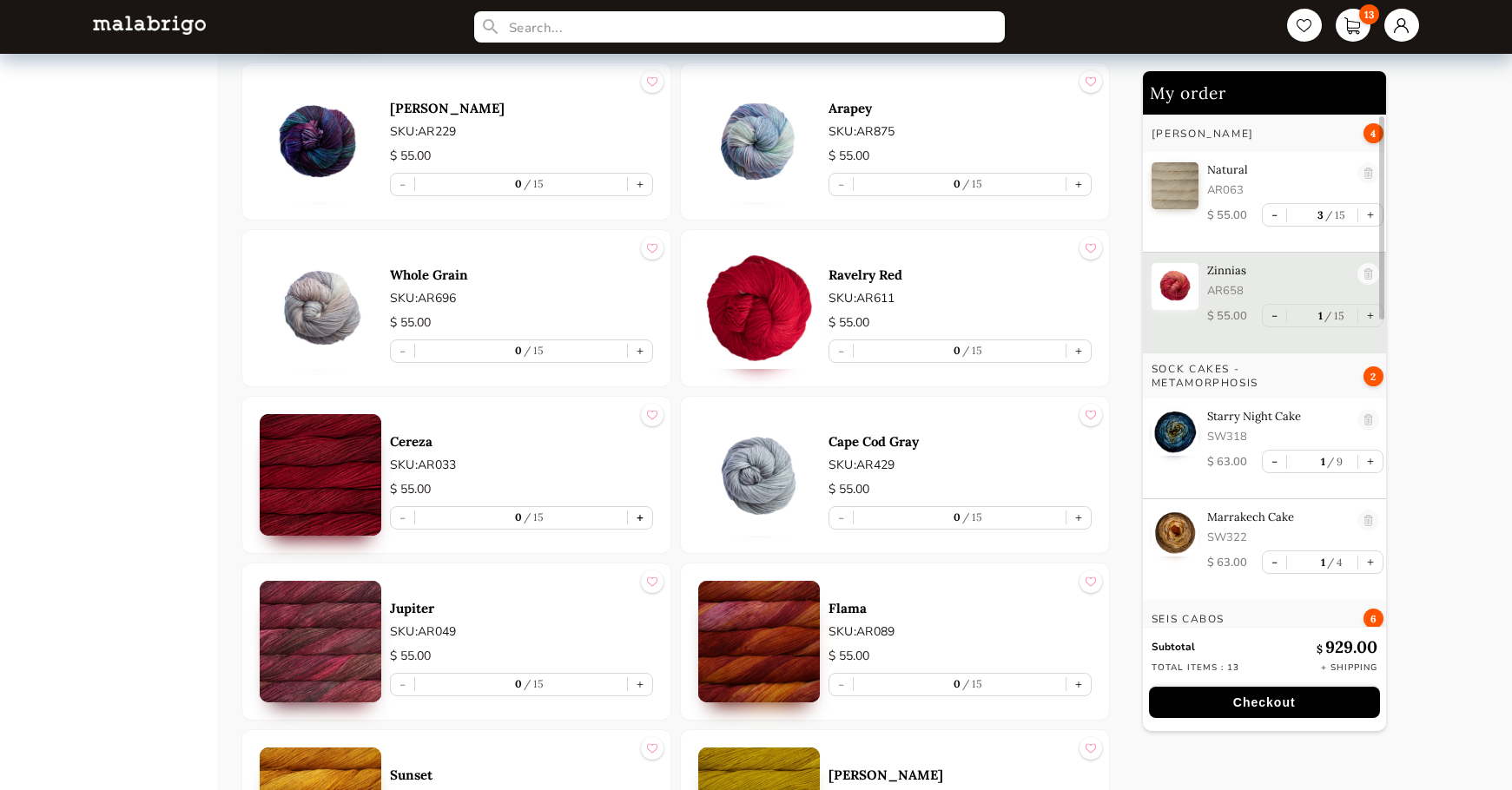
click at [644, 519] on button "+" at bounding box center [641, 517] width 24 height 22
type input "1"
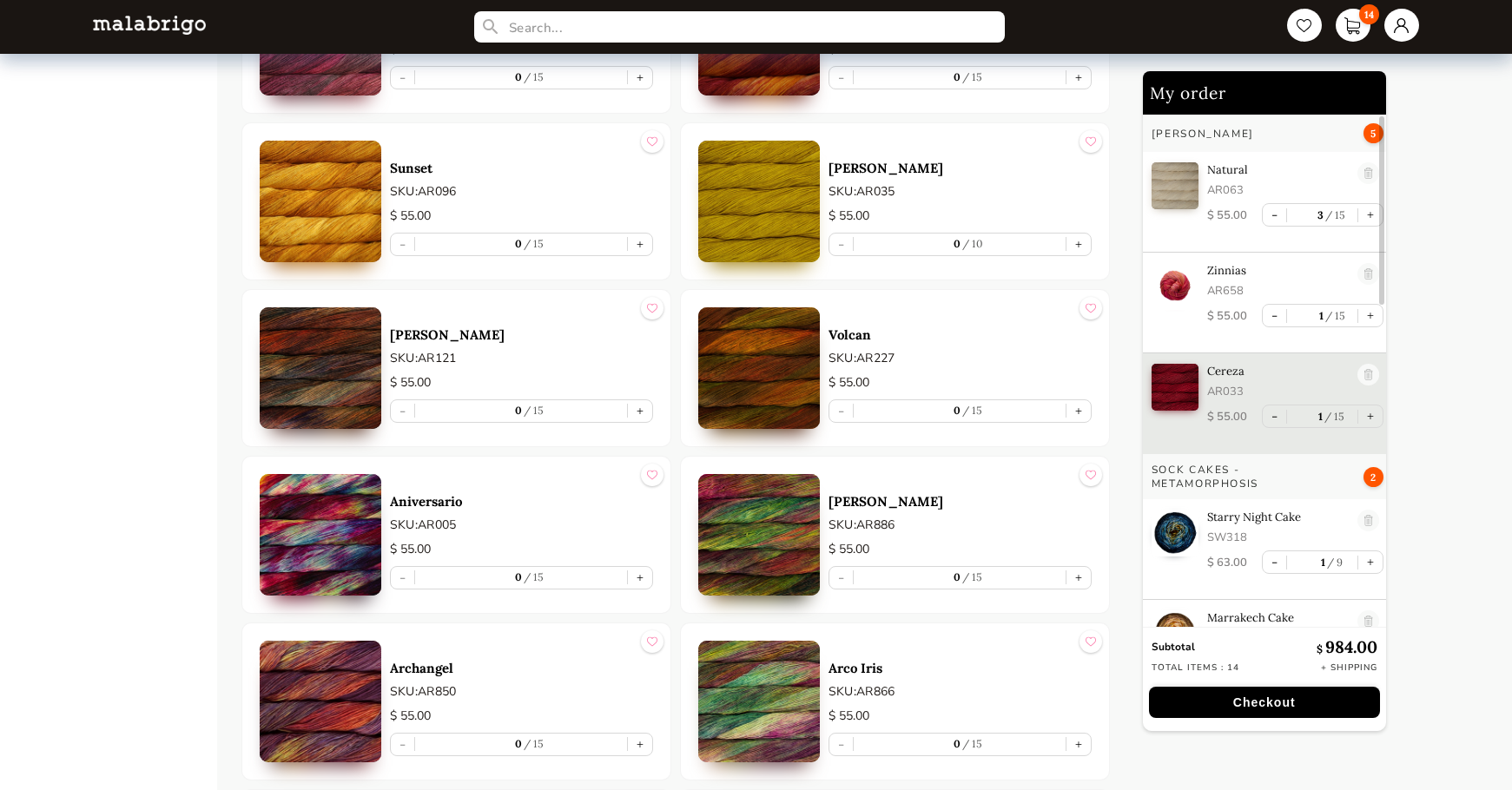
scroll to position [2606, 0]
click at [640, 576] on button "+" at bounding box center [641, 577] width 24 height 22
type input "1"
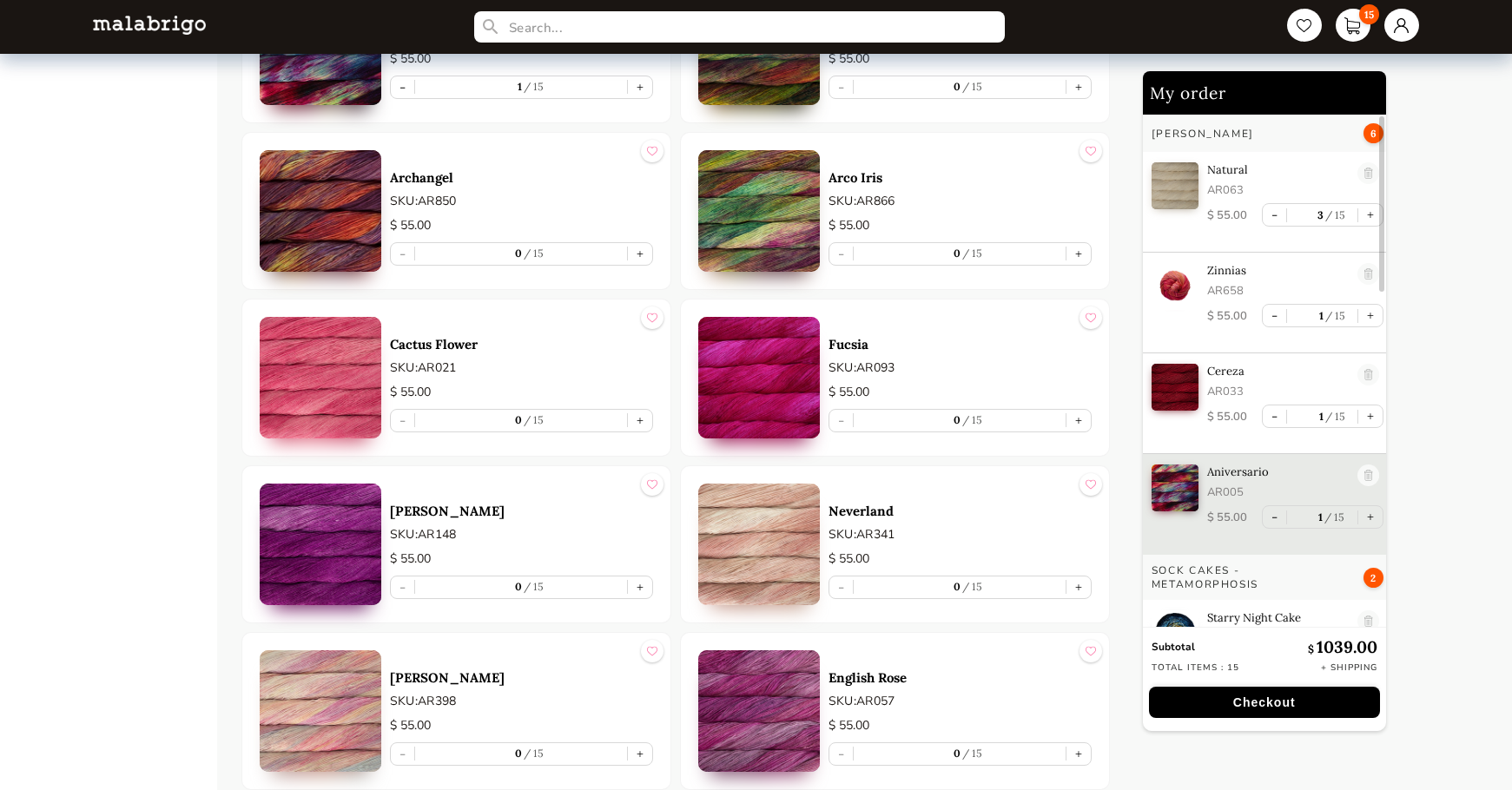
scroll to position [3127, 0]
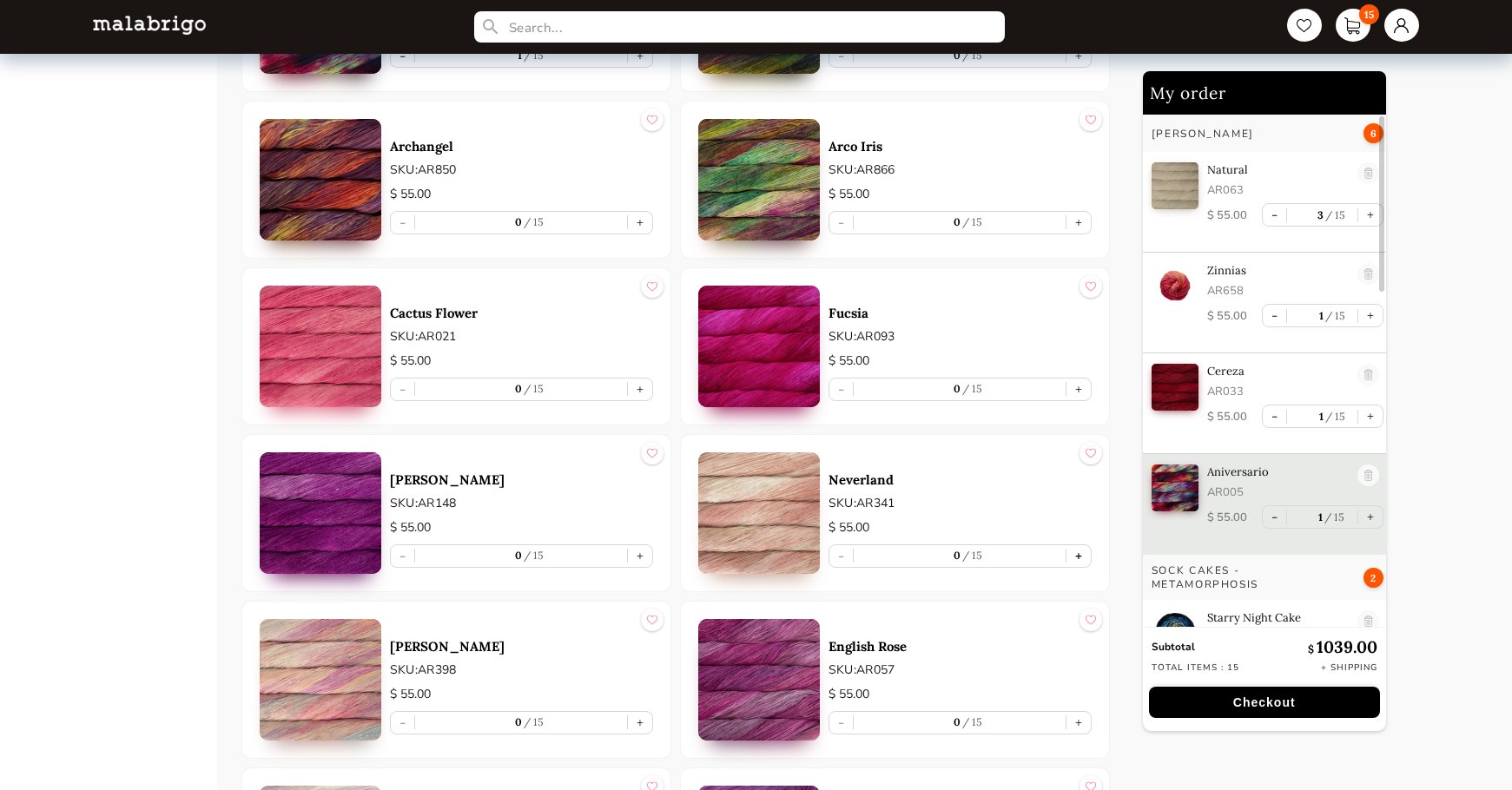
click at [1078, 558] on button "+" at bounding box center [1079, 556] width 24 height 22
type input "1"
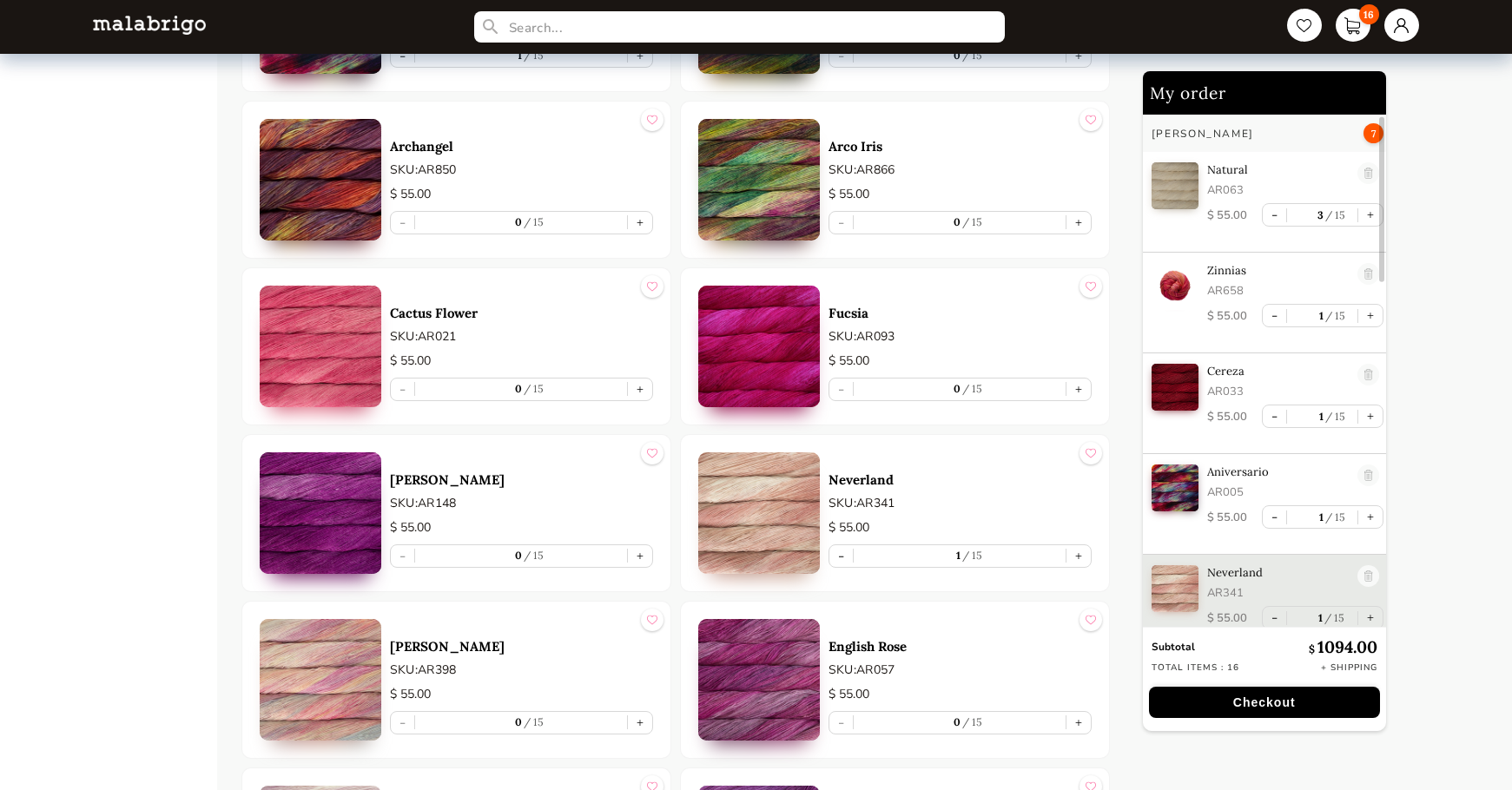
scroll to position [6, 0]
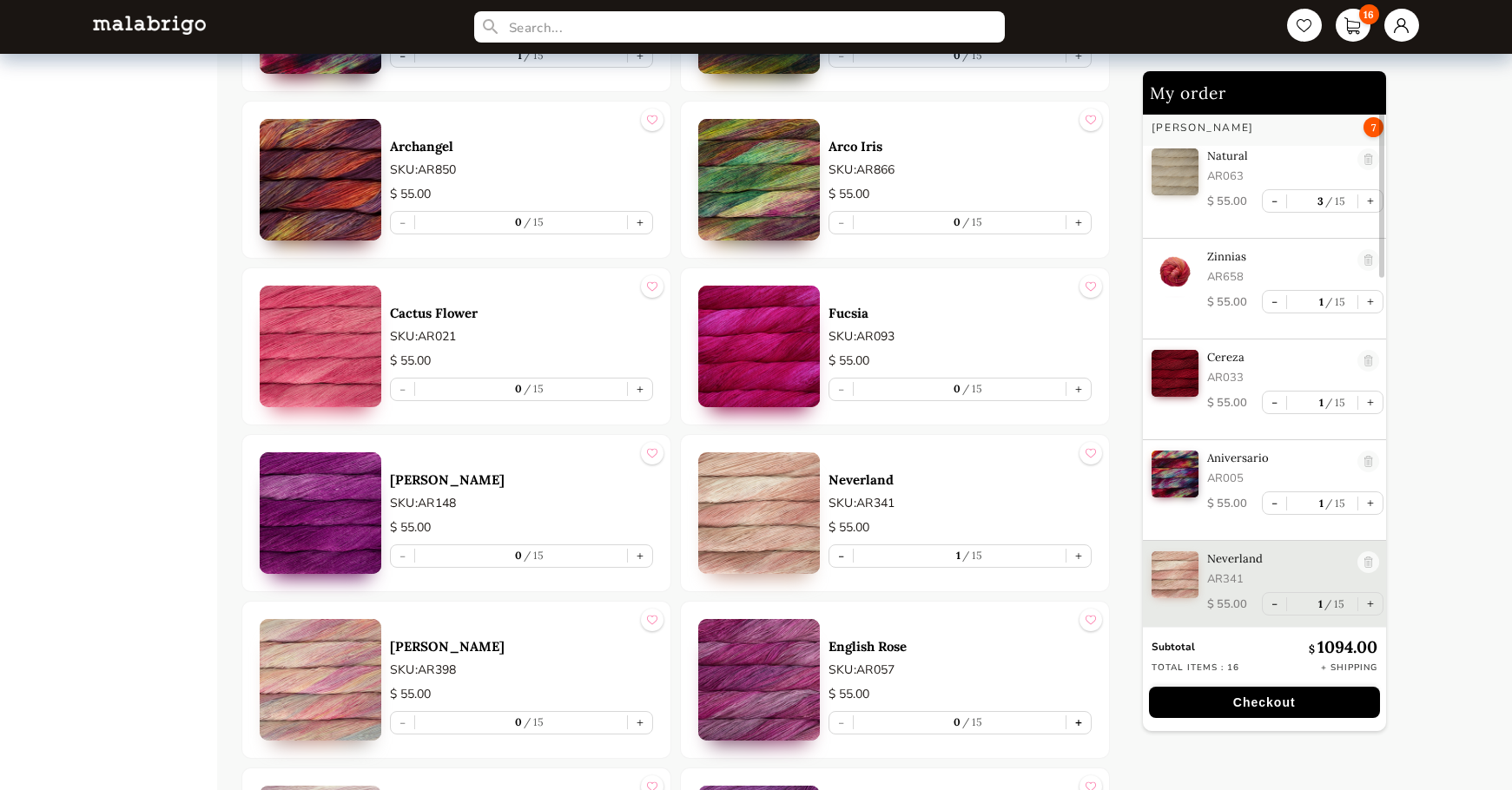
click at [1079, 726] on button "+" at bounding box center [1079, 723] width 24 height 22
type input "1"
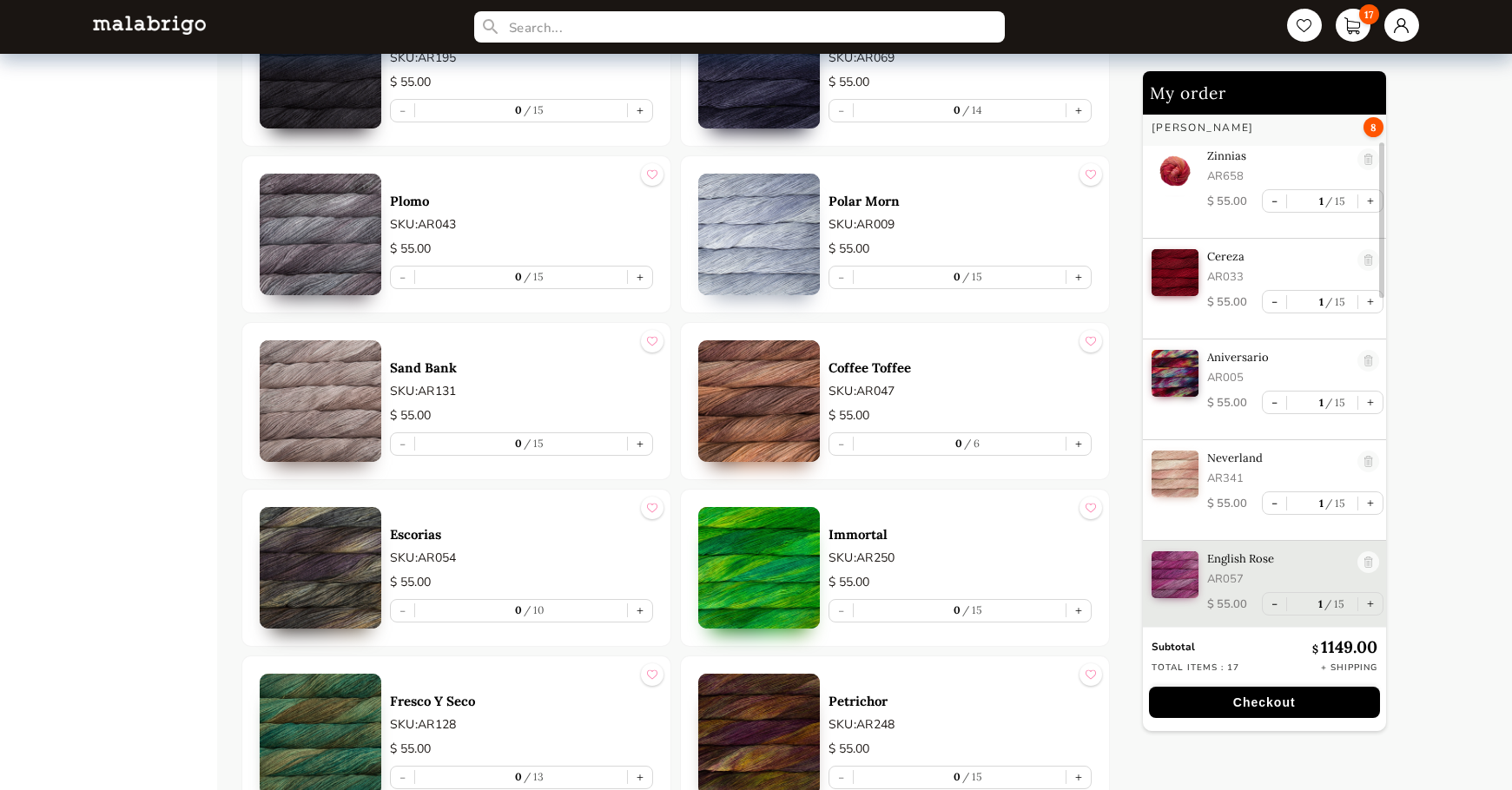
scroll to position [6601, 0]
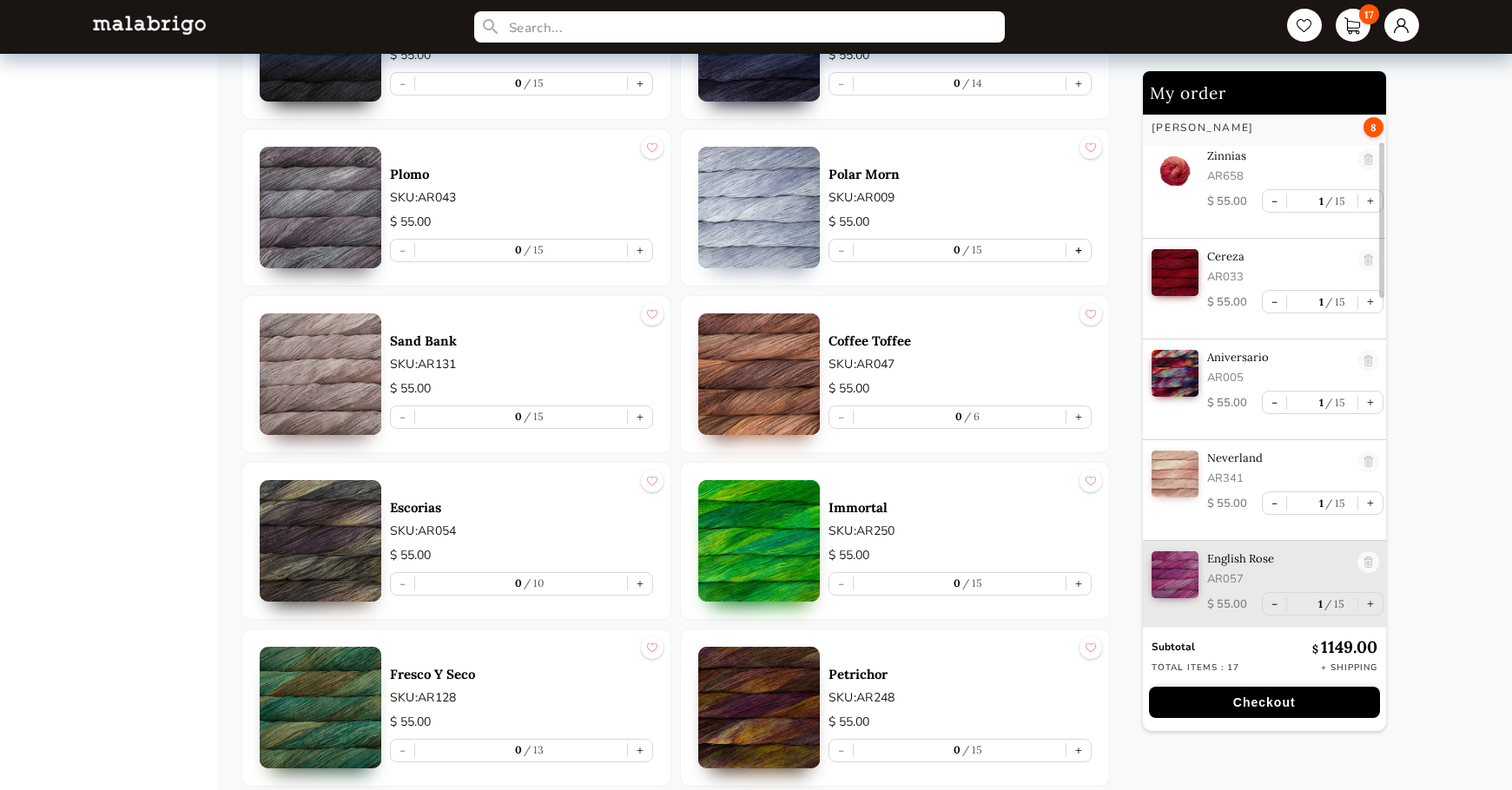
click at [1080, 251] on button "+" at bounding box center [1079, 250] width 24 height 22
type input "1"
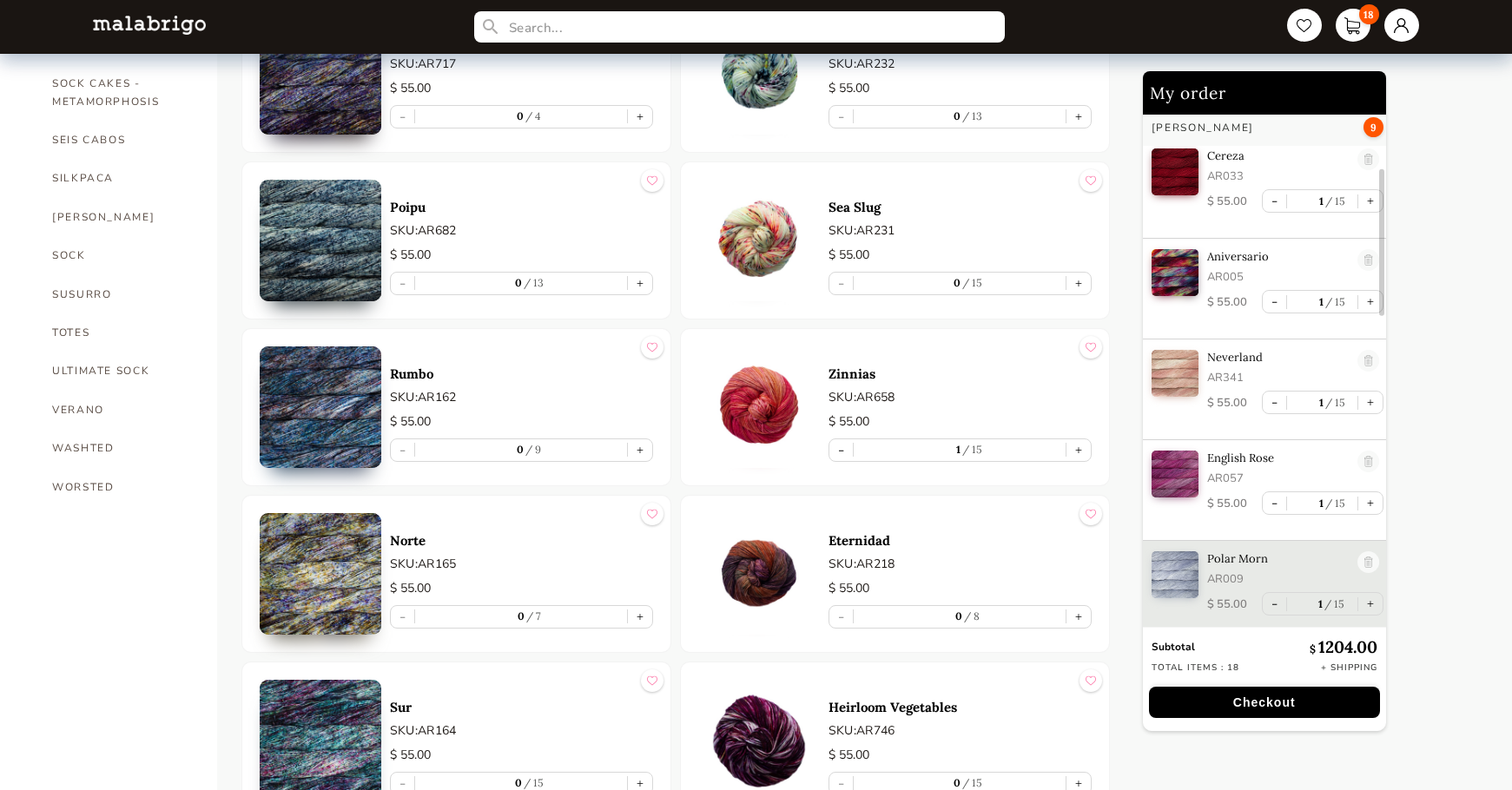
scroll to position [1389, 0]
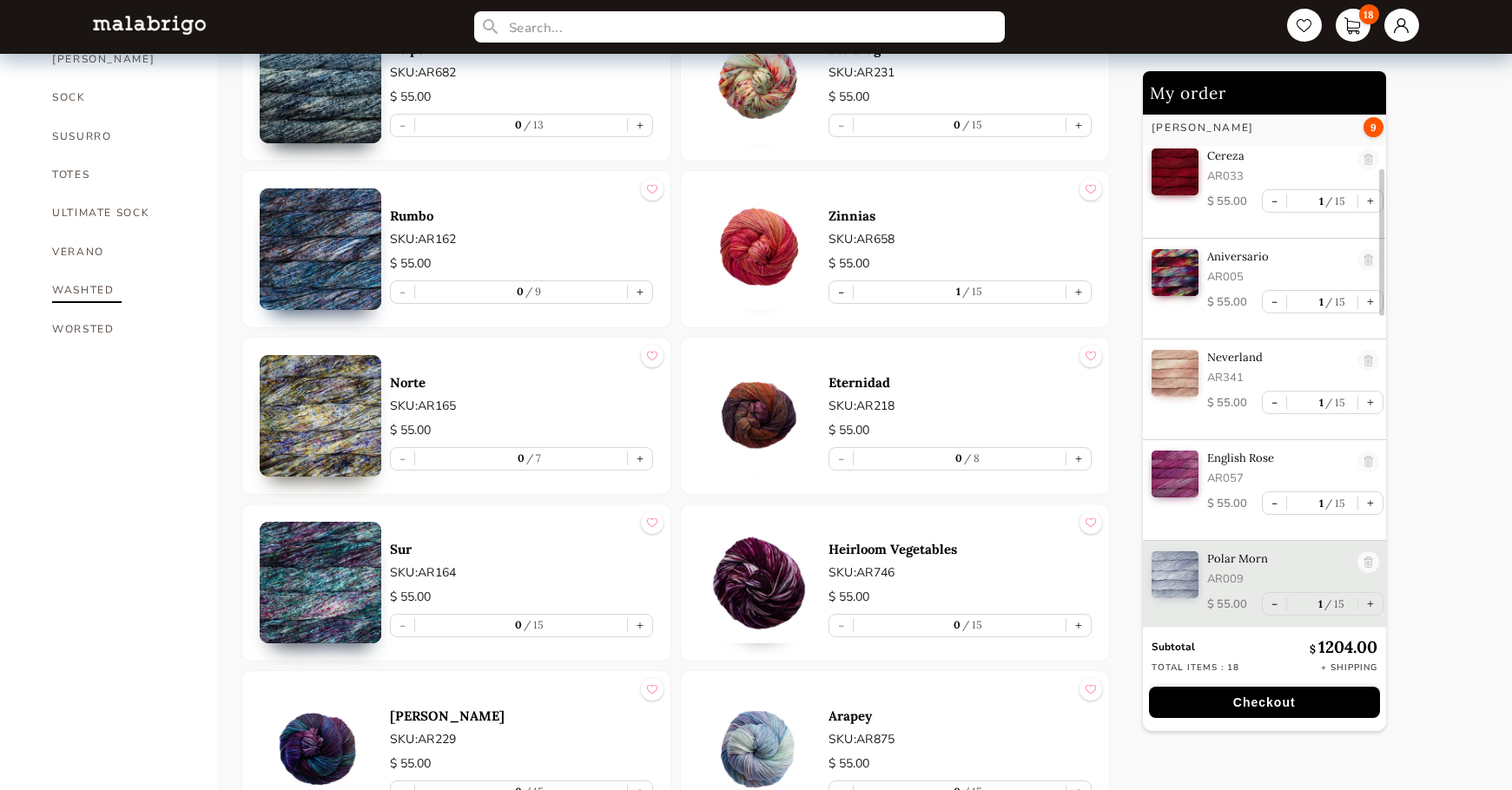
click at [87, 271] on link "WASHTED" at bounding box center [121, 290] width 139 height 38
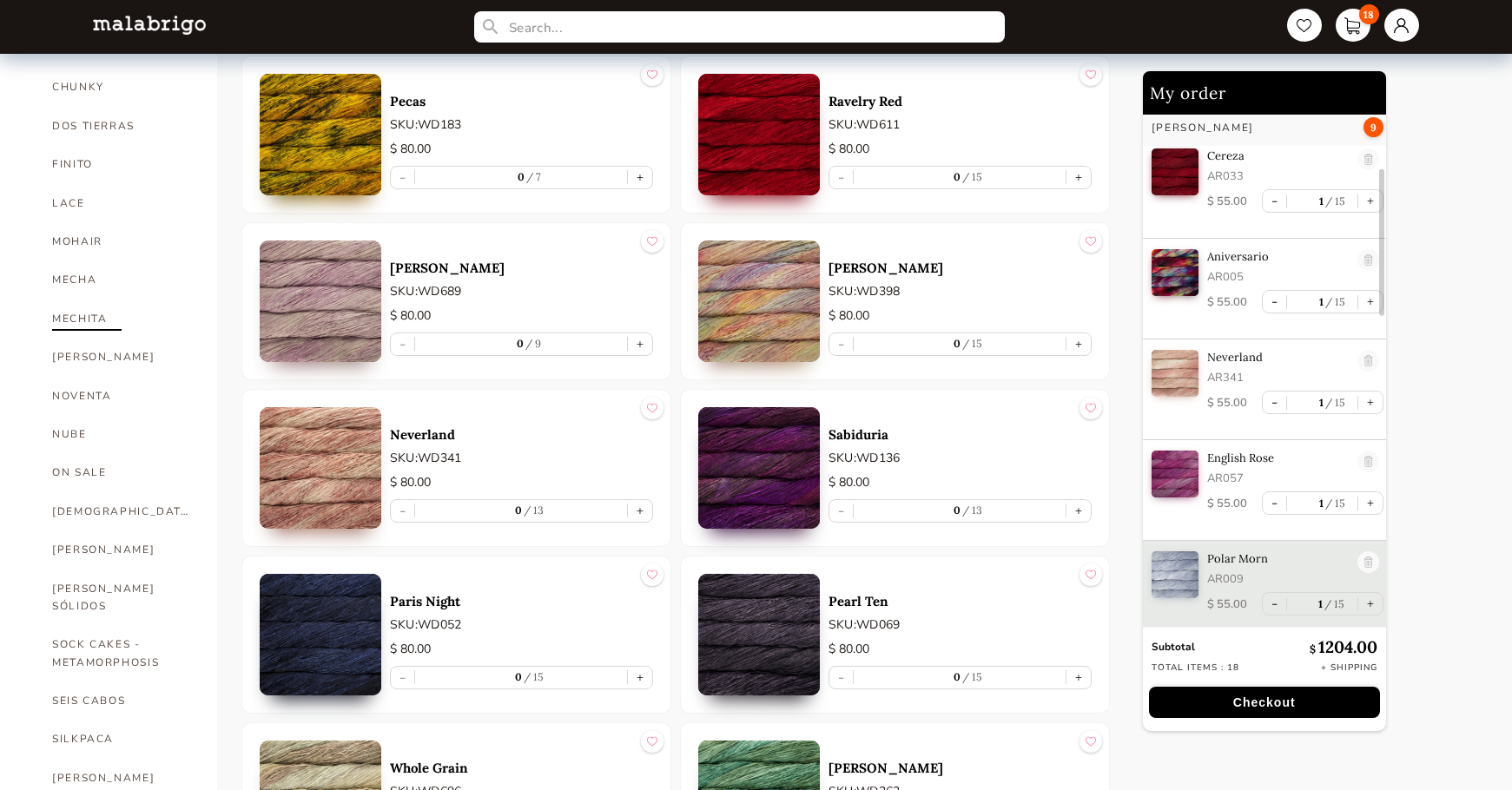
scroll to position [955, 0]
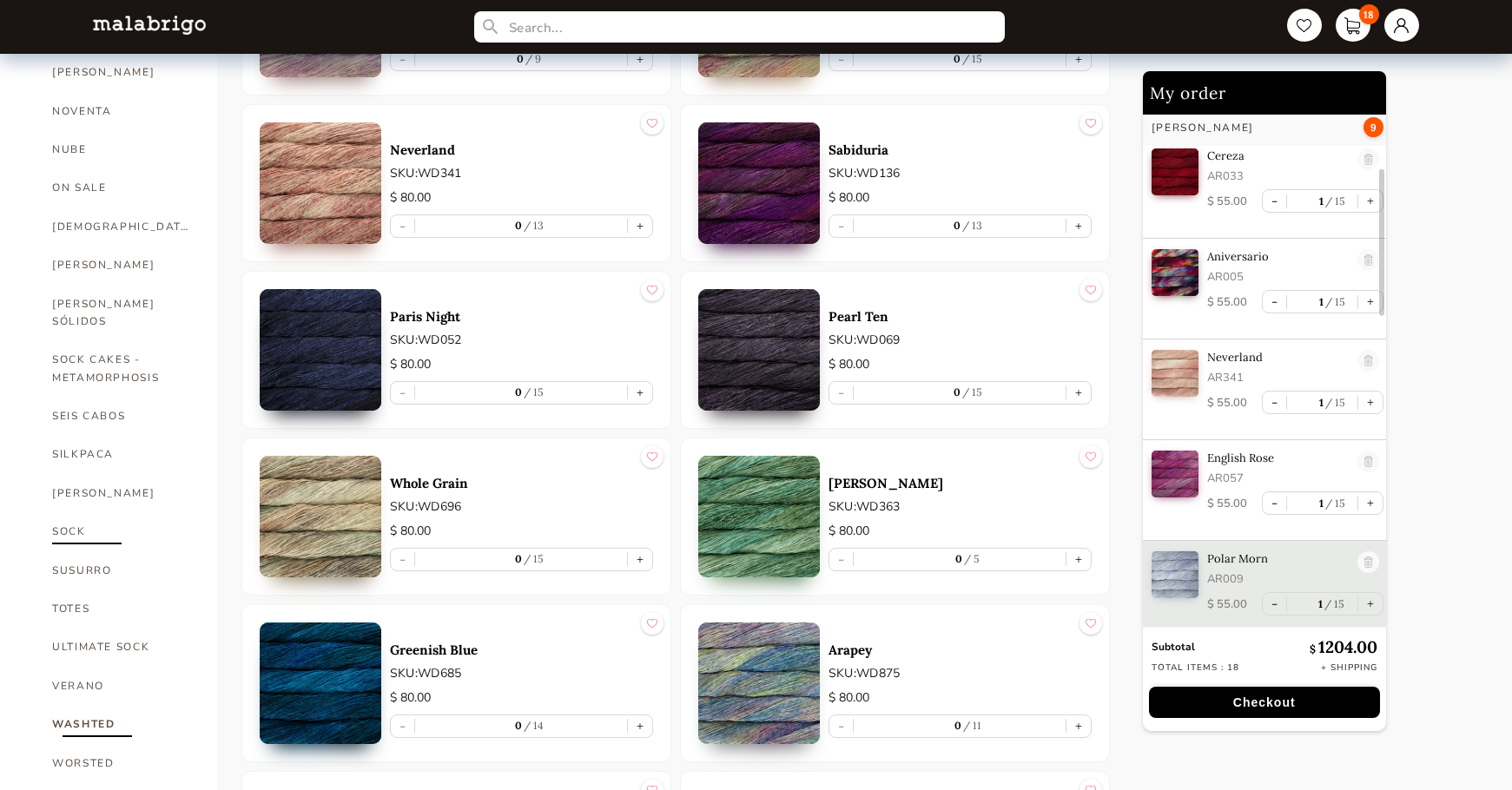
click at [76, 512] on link "SOCK" at bounding box center [121, 531] width 139 height 38
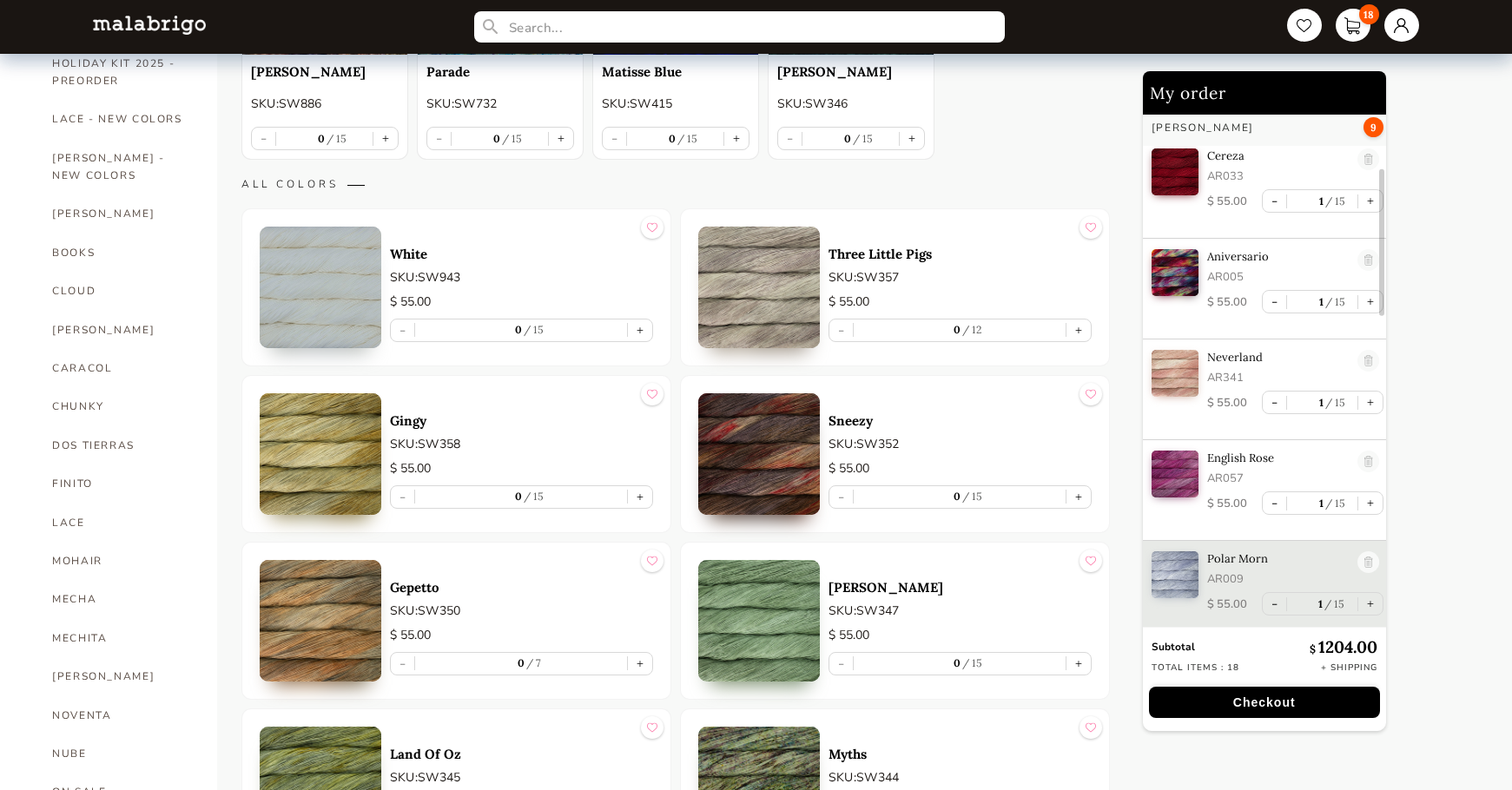
scroll to position [348, 0]
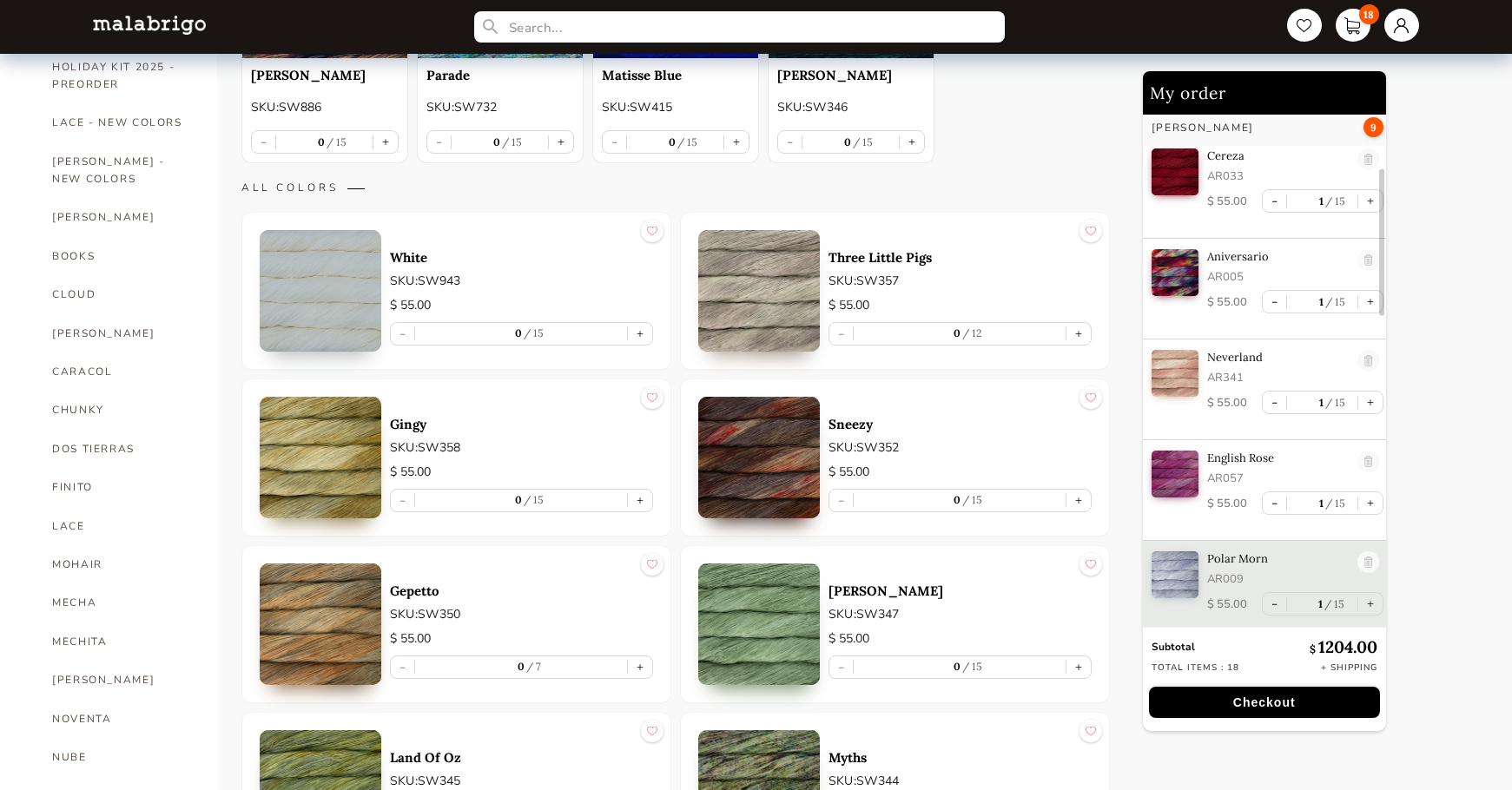
click at [1092, 669] on article "[PERSON_NAME]: SW347 $ 55.00 - 0 15 +" at bounding box center [895, 624] width 430 height 158
click at [1077, 666] on button "+" at bounding box center [1079, 667] width 24 height 22
type input "1"
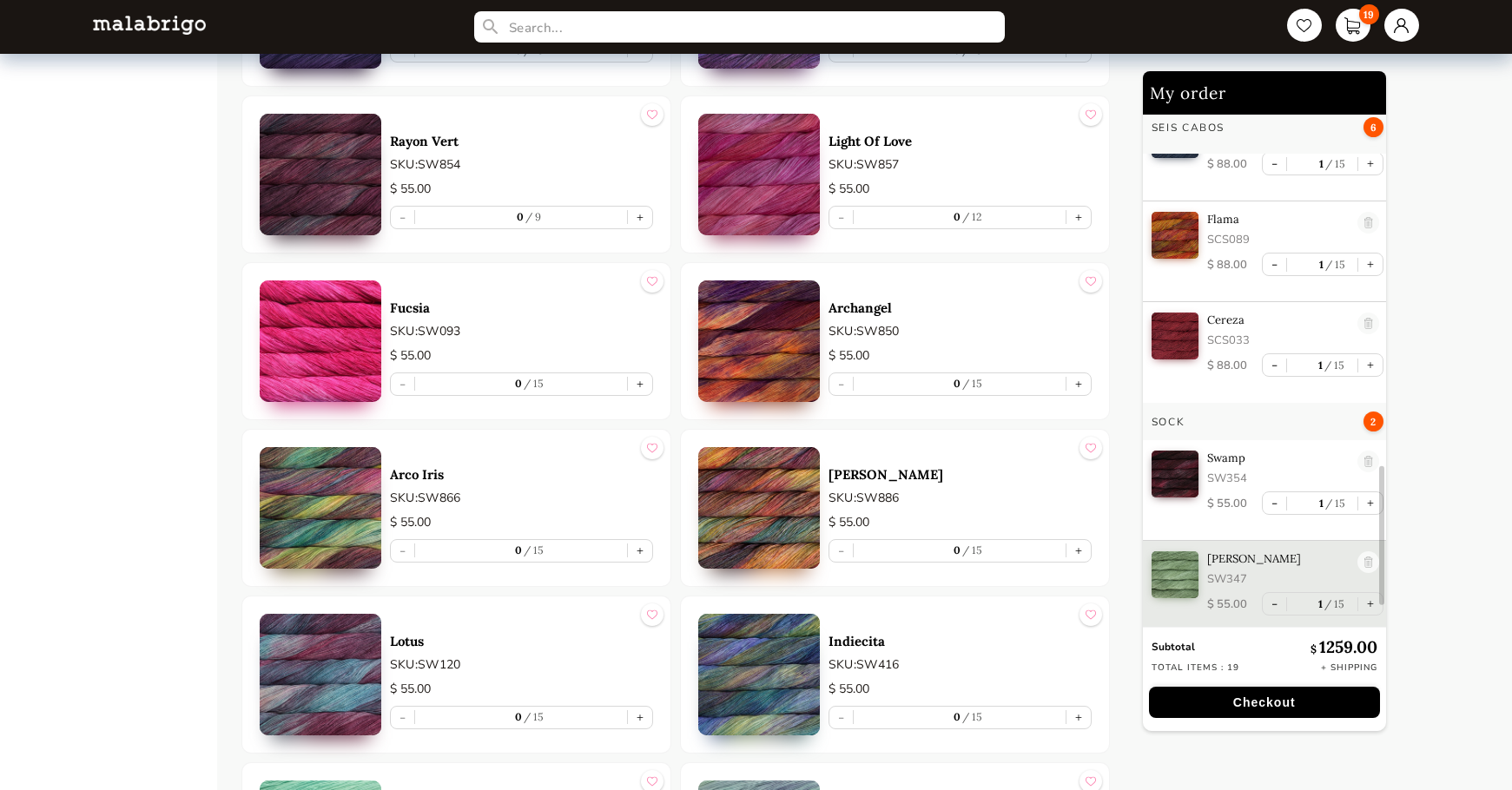
scroll to position [4864, 0]
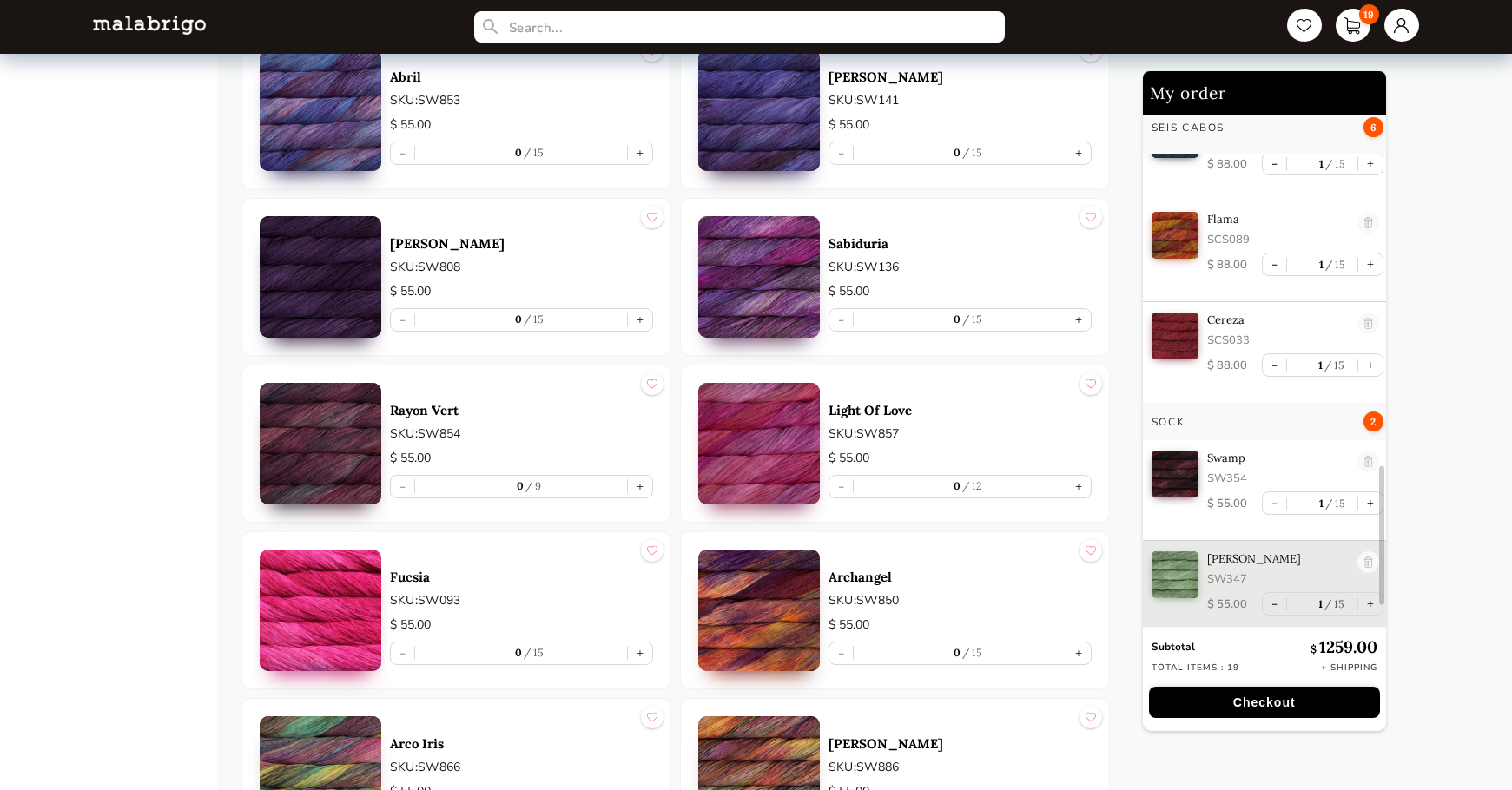
click at [1266, 700] on button "Checkout" at bounding box center [1265, 703] width 231 height 31
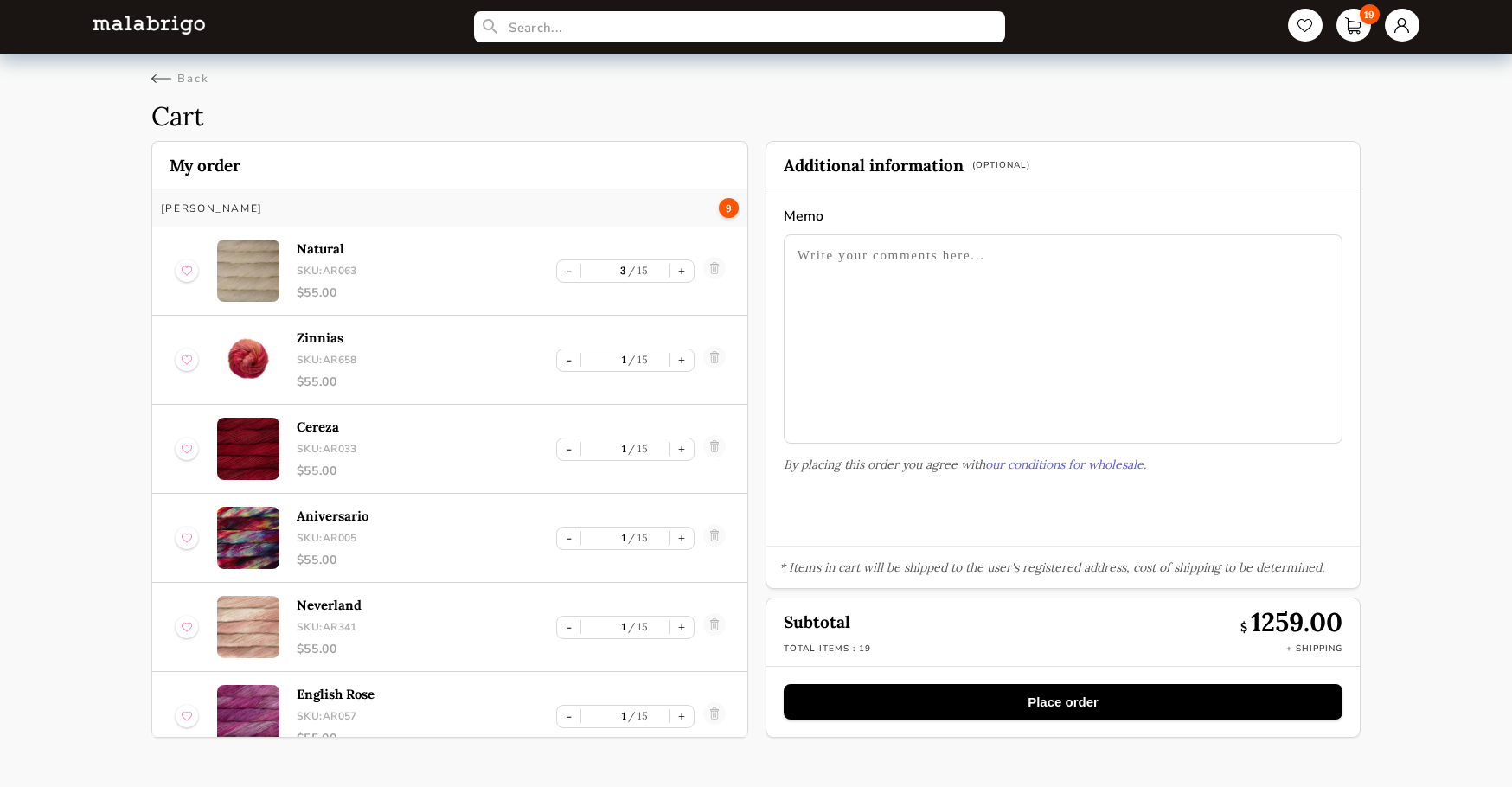
click at [1061, 710] on button "Place order" at bounding box center [1063, 702] width 559 height 36
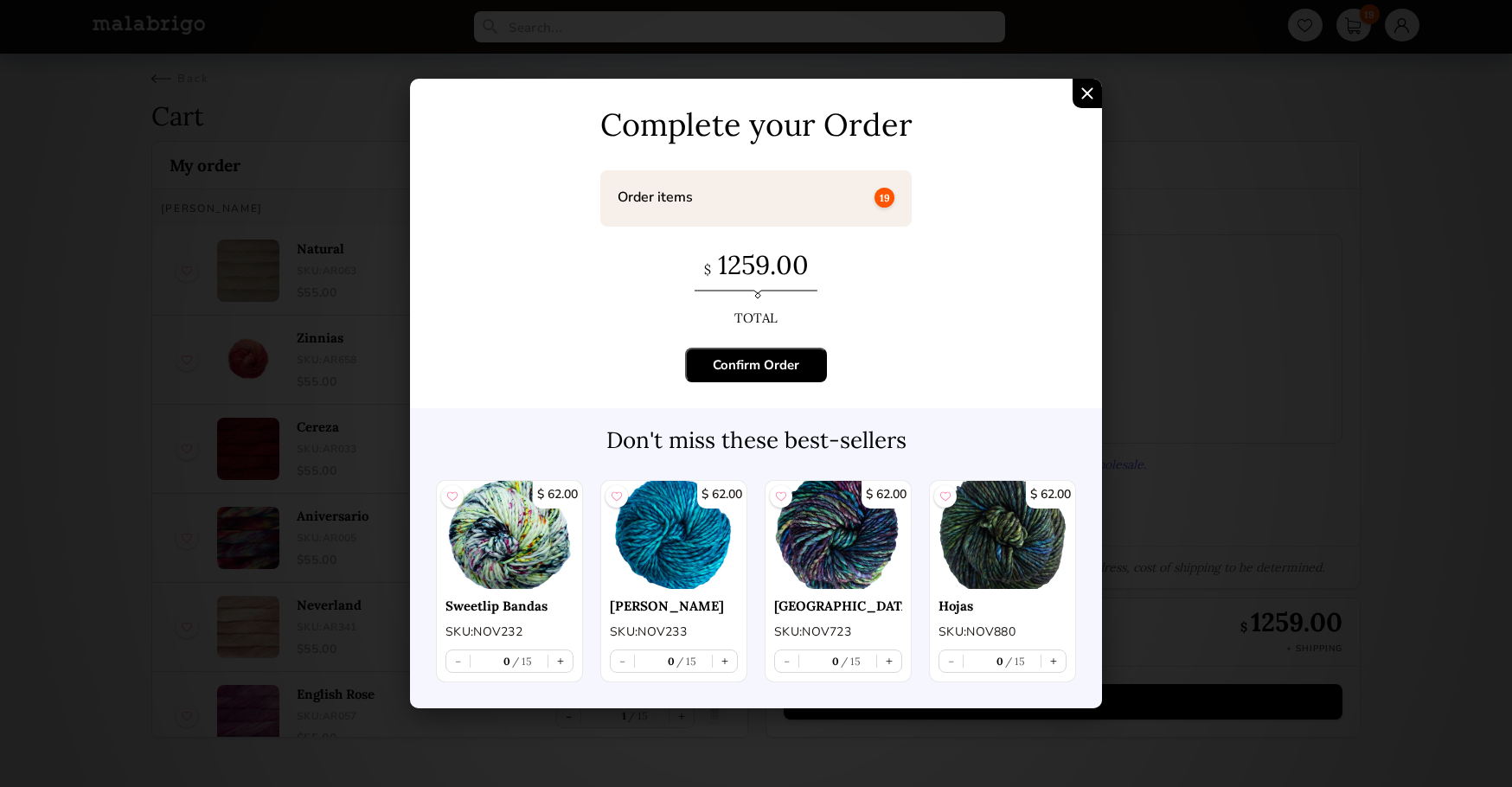
click at [744, 365] on div "Confirm Order" at bounding box center [756, 365] width 86 height 17
